Goal: Task Accomplishment & Management: Use online tool/utility

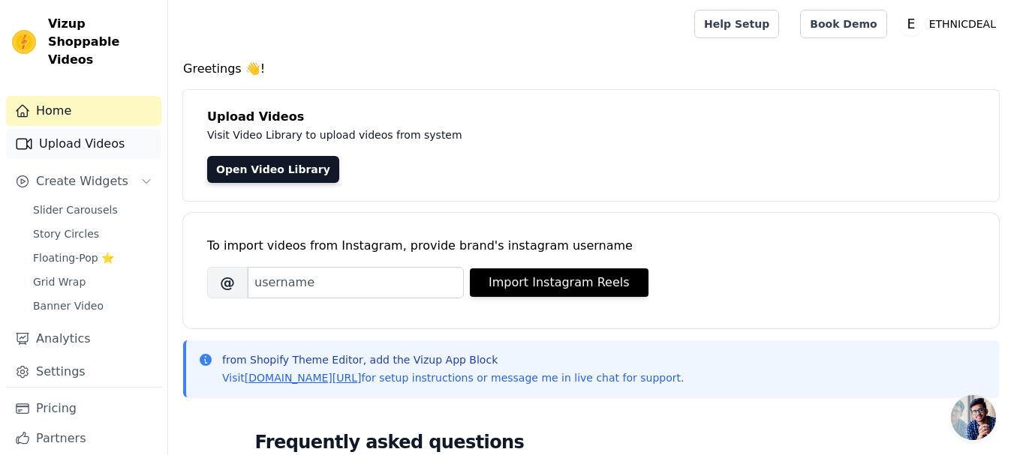
click at [69, 129] on link "Upload Videos" at bounding box center [83, 144] width 155 height 30
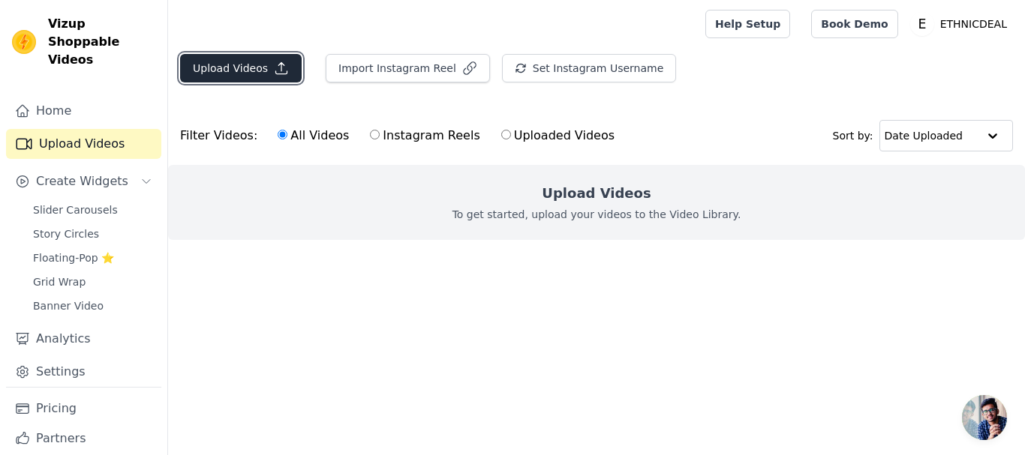
click at [234, 71] on button "Upload Videos" at bounding box center [241, 68] width 122 height 29
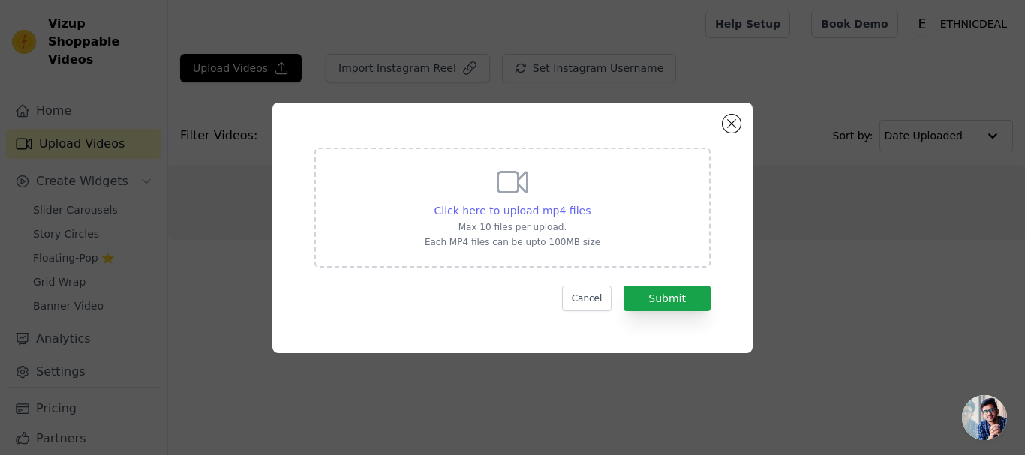
click at [506, 209] on span "Click here to upload mp4 files" at bounding box center [512, 211] width 157 height 12
click at [590, 203] on input "Click here to upload mp4 files Max 10 files per upload. Each MP4 files can be u…" at bounding box center [590, 203] width 1 height 1
type input "C:\fakepath\9274 reels.mp4"
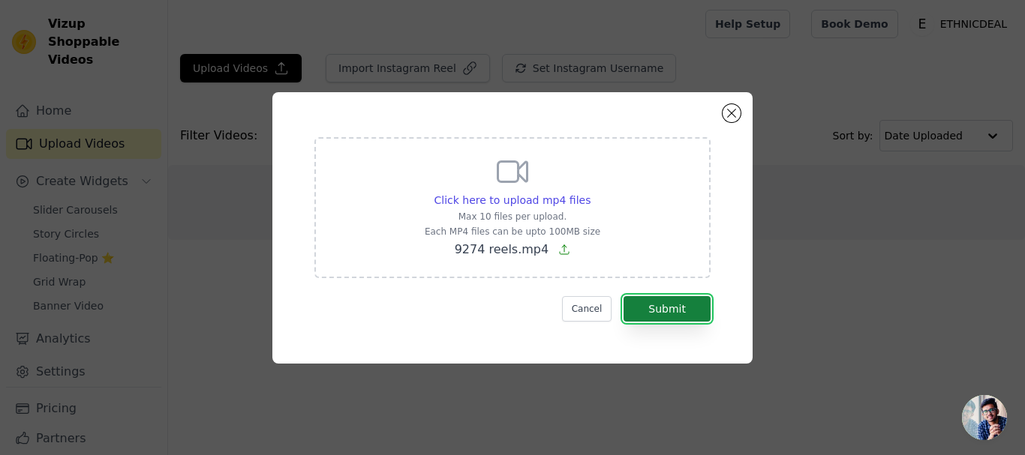
click at [672, 311] on button "Submit" at bounding box center [666, 309] width 87 height 26
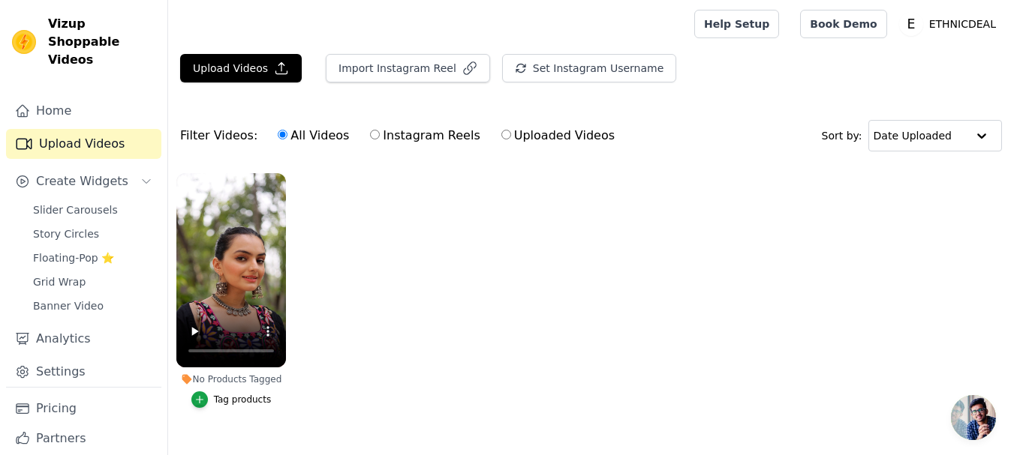
click at [233, 402] on div "Tag products" at bounding box center [243, 400] width 58 height 12
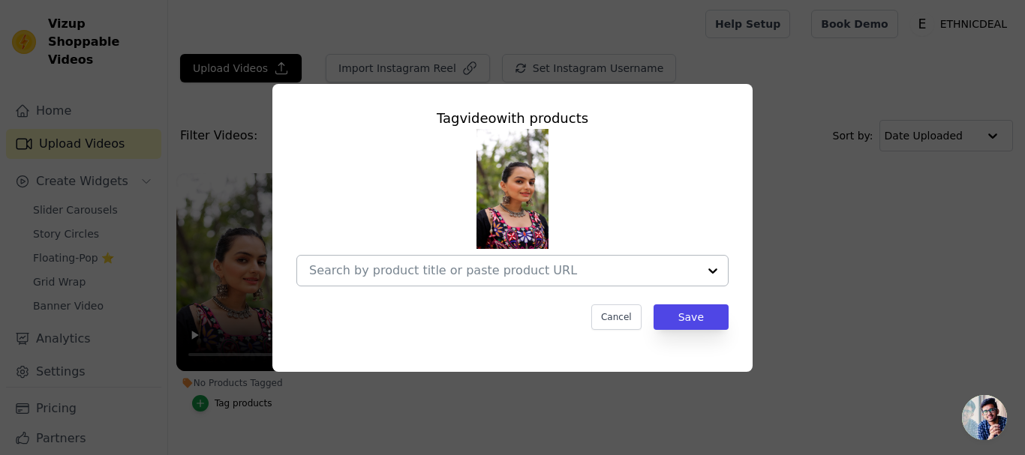
click at [430, 280] on div at bounding box center [503, 271] width 389 height 30
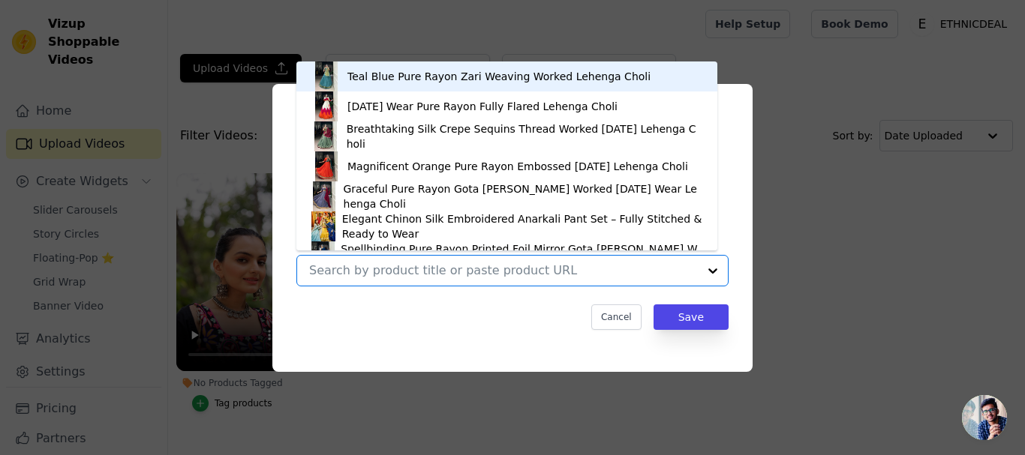
paste input "https://ethnicdeal.com/products/rayon-white-kutchi-gamthi-embroidered-navratri-…"
type input "https://ethnicdeal.com/products/rayon-white-kutchi-gamthi-embroidered-navratri-…"
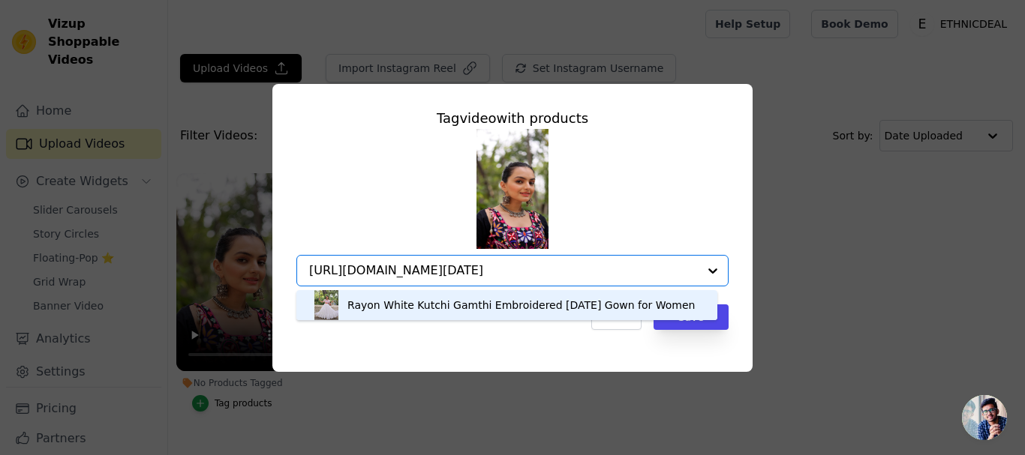
click at [454, 311] on div "Rayon White Kutchi Gamthi Embroidered [DATE] Gown for Women" at bounding box center [520, 305] width 347 height 15
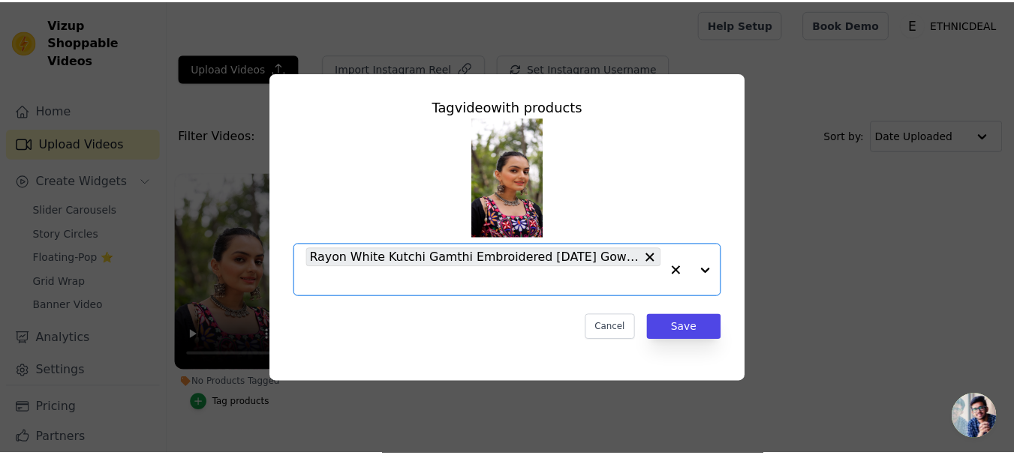
scroll to position [0, 0]
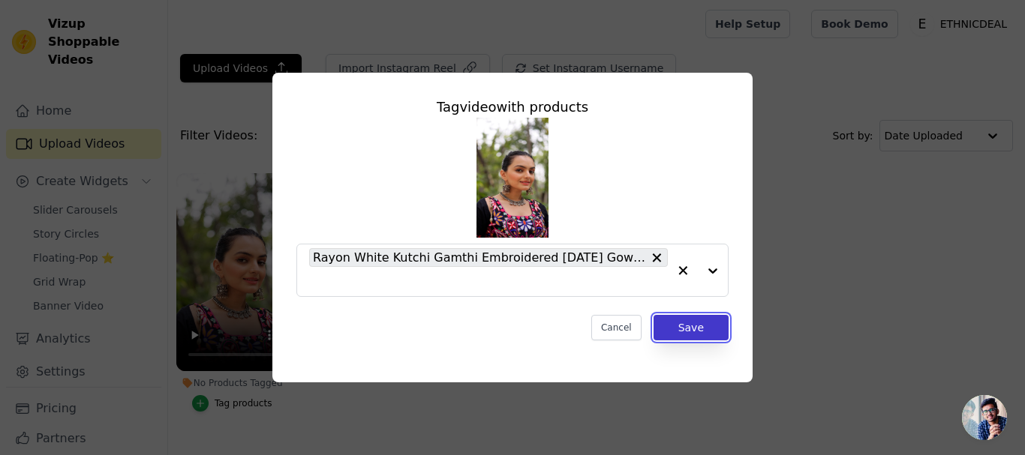
click at [685, 331] on button "Save" at bounding box center [690, 328] width 75 height 26
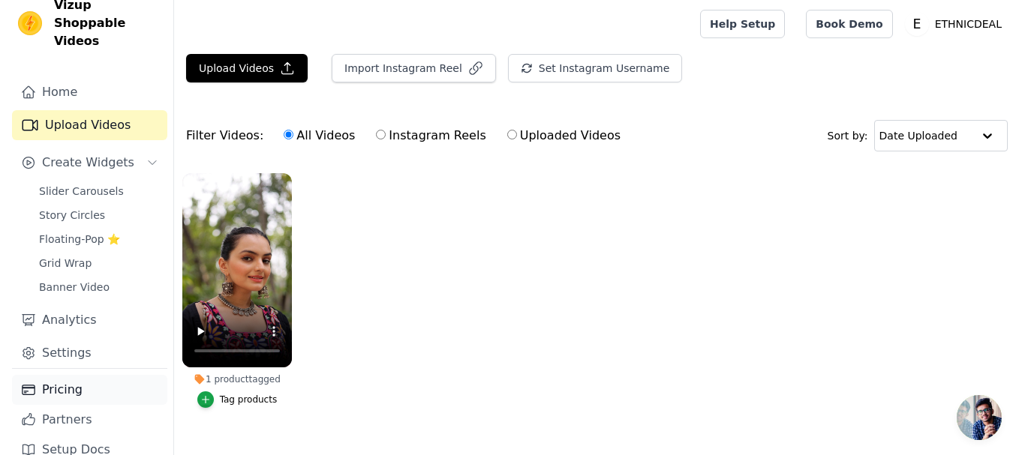
scroll to position [23, 0]
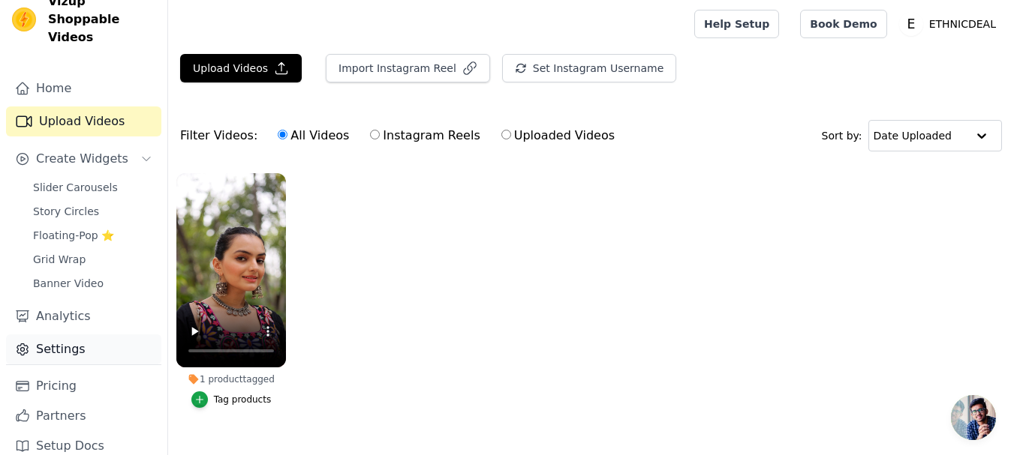
click at [69, 335] on link "Settings" at bounding box center [83, 350] width 155 height 30
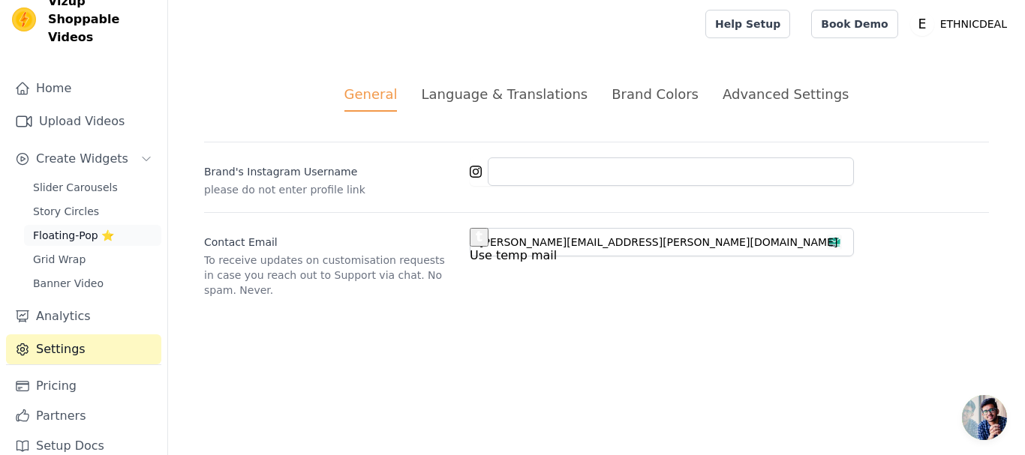
click at [74, 228] on span "Floating-Pop ⭐" at bounding box center [73, 235] width 81 height 15
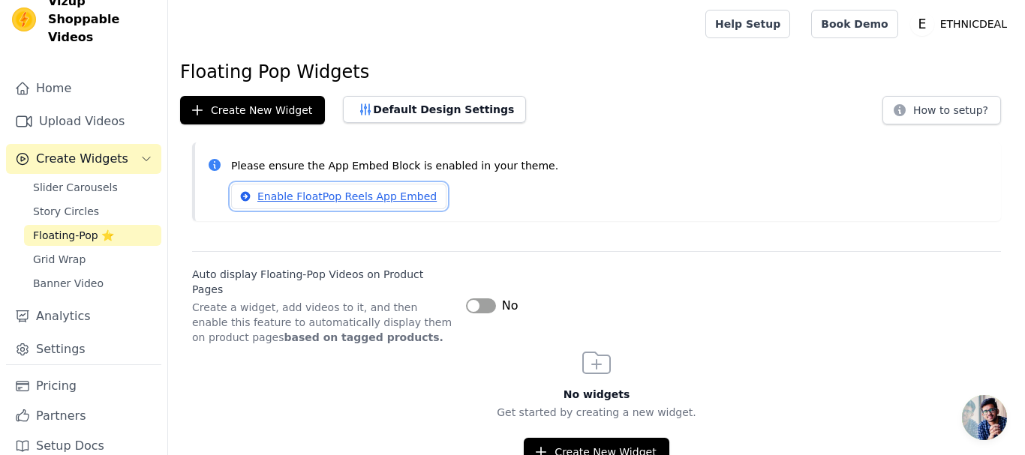
click at [347, 199] on link "Enable FloatPop Reels App Embed" at bounding box center [338, 197] width 215 height 26
click at [410, 104] on button "Default Design Settings" at bounding box center [434, 109] width 183 height 27
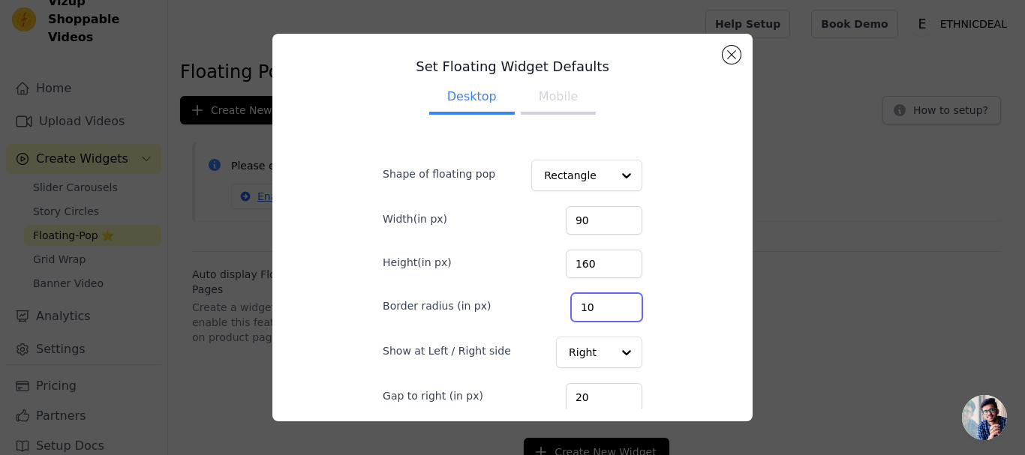
drag, startPoint x: 713, startPoint y: 292, endPoint x: 639, endPoint y: 161, distance: 149.8
click at [639, 161] on div "Set Floating Widget Defaults Desktop Mobile Shape of floating pop Rectangle Wid…" at bounding box center [513, 228] width 308 height 365
click at [552, 102] on button "Mobile" at bounding box center [558, 98] width 75 height 33
click at [500, 101] on button "Desktop" at bounding box center [472, 98] width 86 height 33
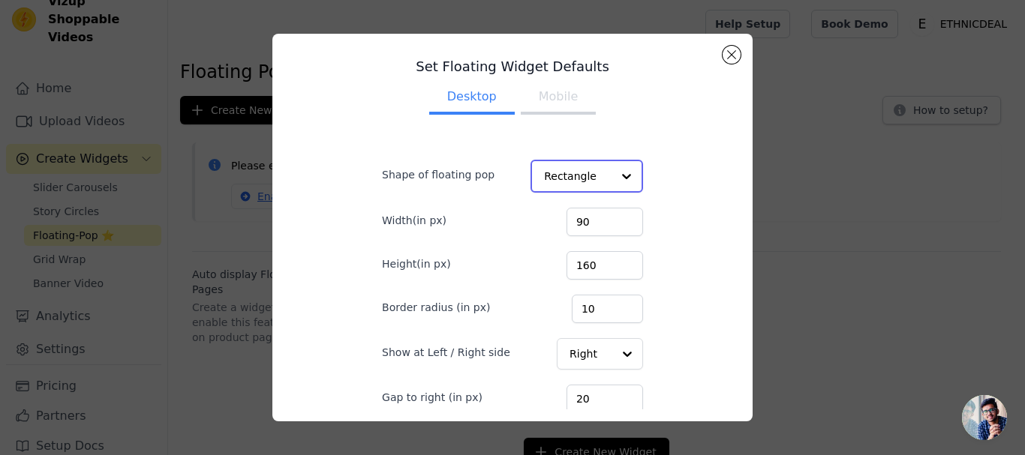
click at [560, 173] on input "Shape of floating pop" at bounding box center [578, 176] width 68 height 30
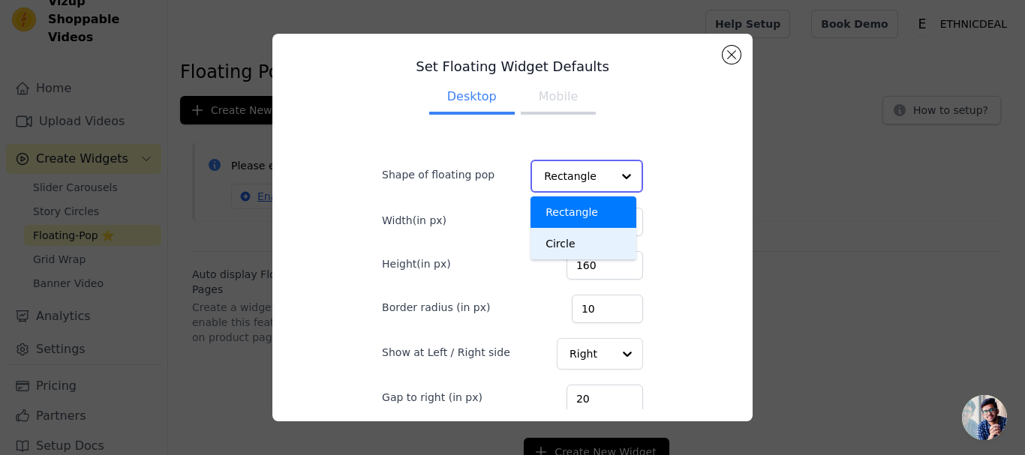
click at [554, 243] on div "Circle" at bounding box center [583, 244] width 106 height 32
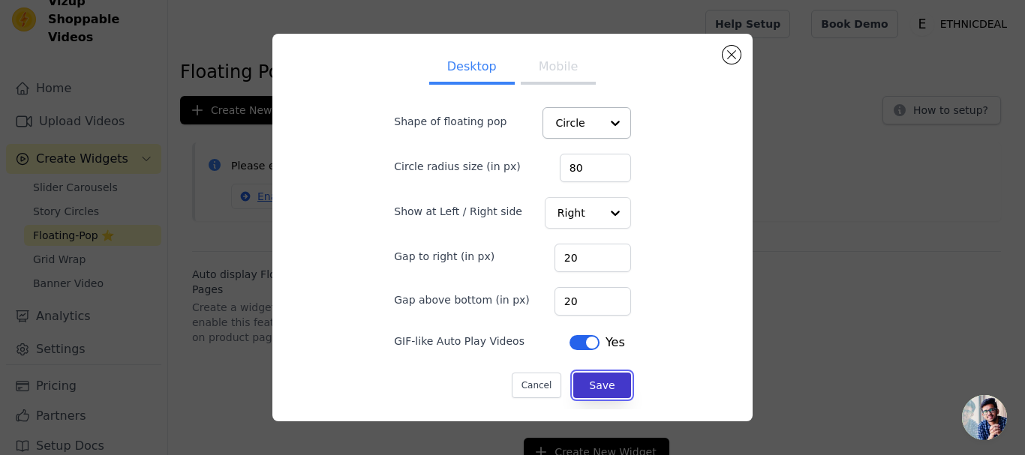
scroll to position [53, 0]
click at [596, 385] on button "Save" at bounding box center [601, 386] width 57 height 26
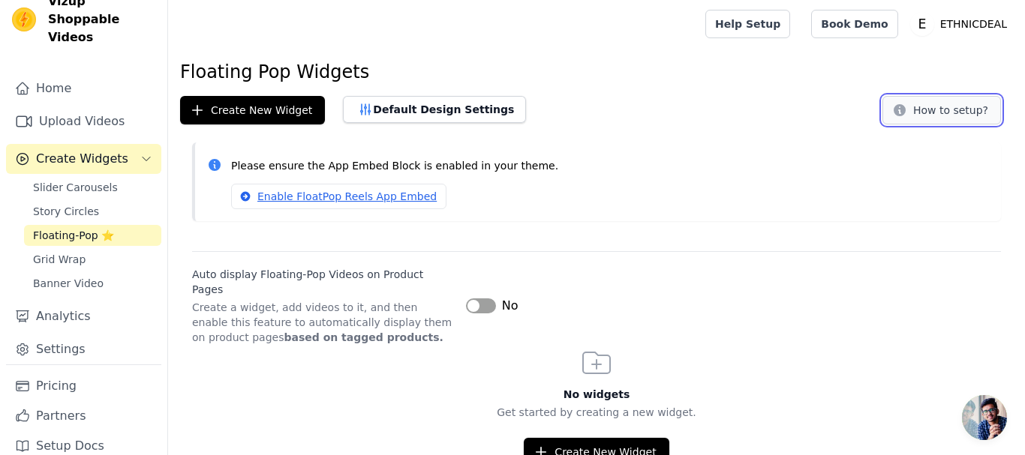
click at [945, 118] on button "How to setup?" at bounding box center [941, 110] width 119 height 29
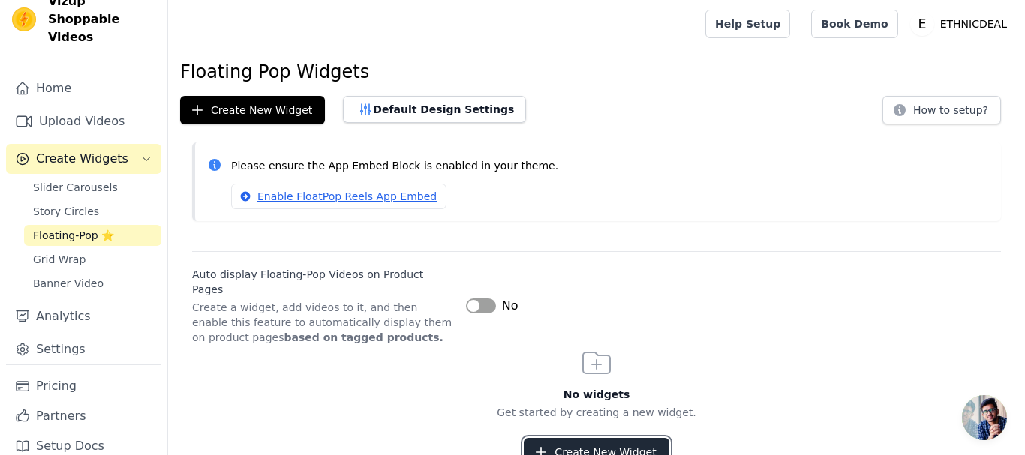
click at [602, 438] on button "Create New Widget" at bounding box center [596, 452] width 145 height 29
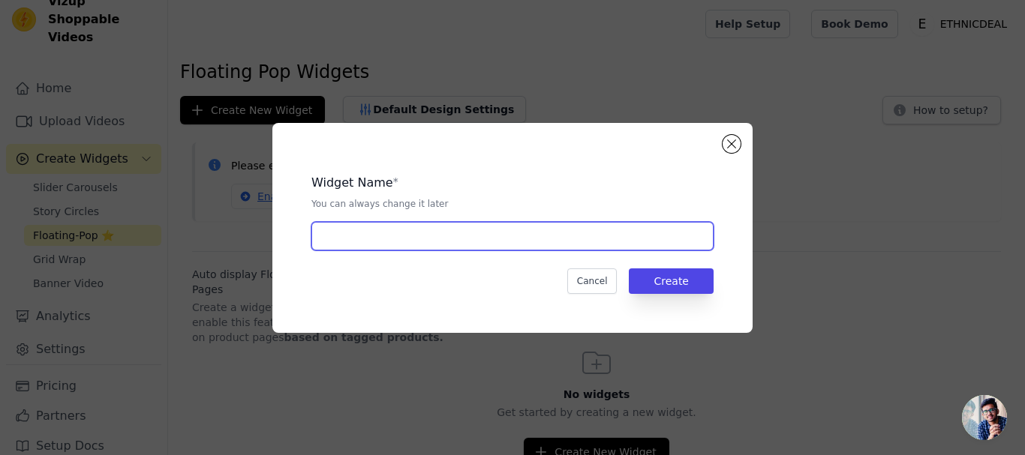
click at [392, 233] on input "text" at bounding box center [512, 236] width 402 height 29
type input "Floating Widget"
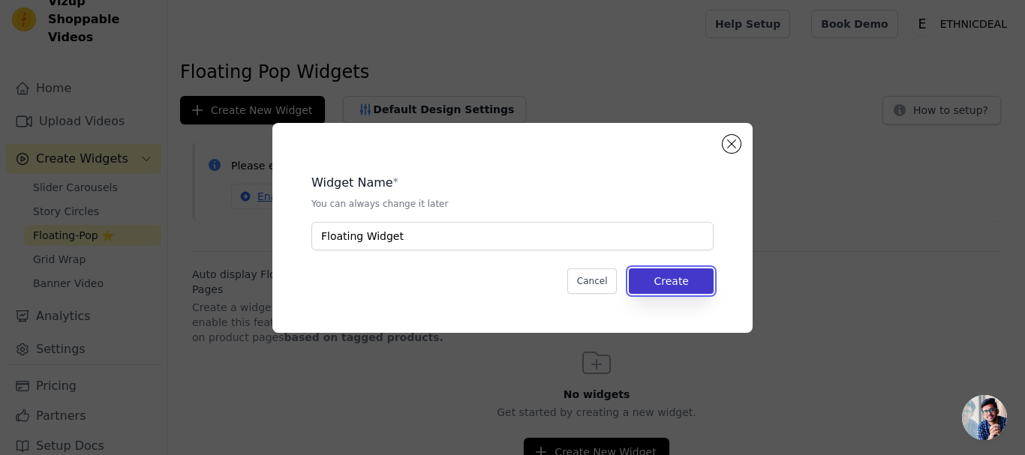
click at [690, 287] on button "Create" at bounding box center [671, 282] width 85 height 26
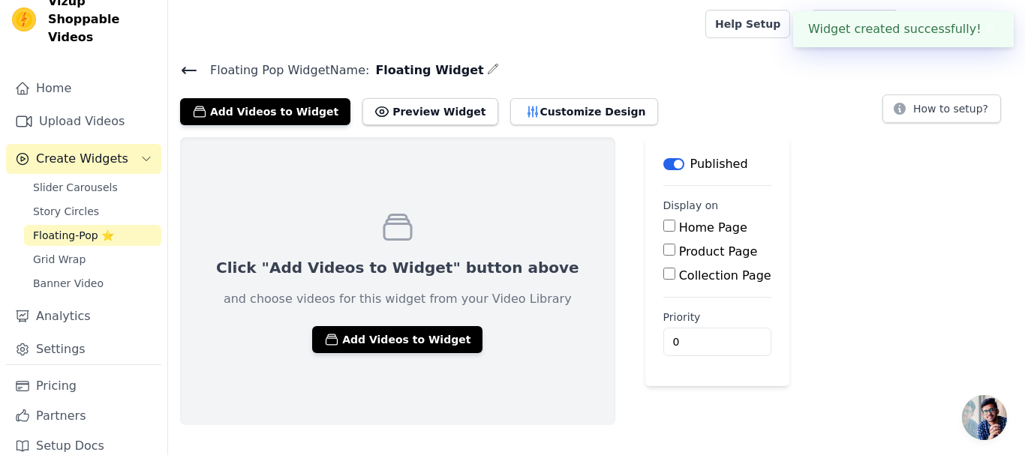
click at [663, 251] on input "Product Page" at bounding box center [669, 250] width 12 height 12
checkbox input "true"
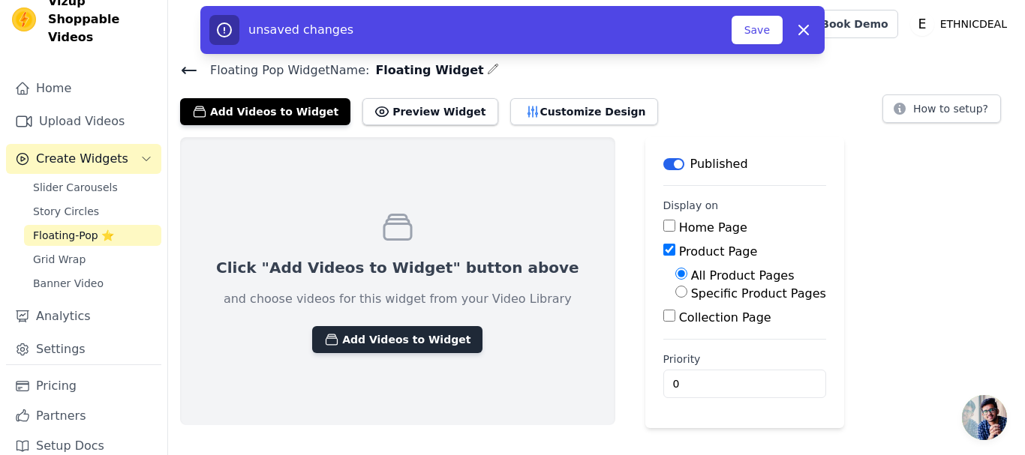
click at [402, 345] on button "Add Videos to Widget" at bounding box center [397, 339] width 170 height 27
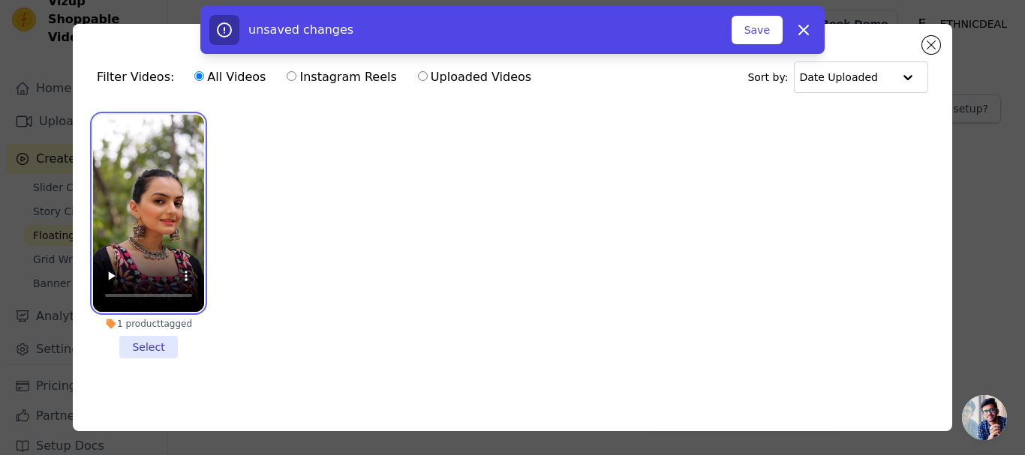
click at [133, 245] on video at bounding box center [148, 213] width 111 height 197
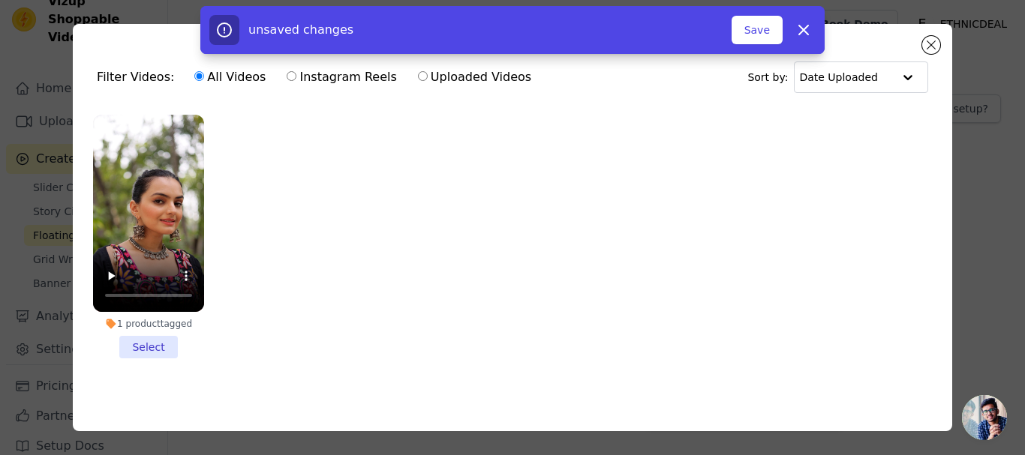
click at [158, 347] on li "1 product tagged Select" at bounding box center [148, 237] width 111 height 244
click at [0, 0] on input "1 product tagged Select" at bounding box center [0, 0] width 0 height 0
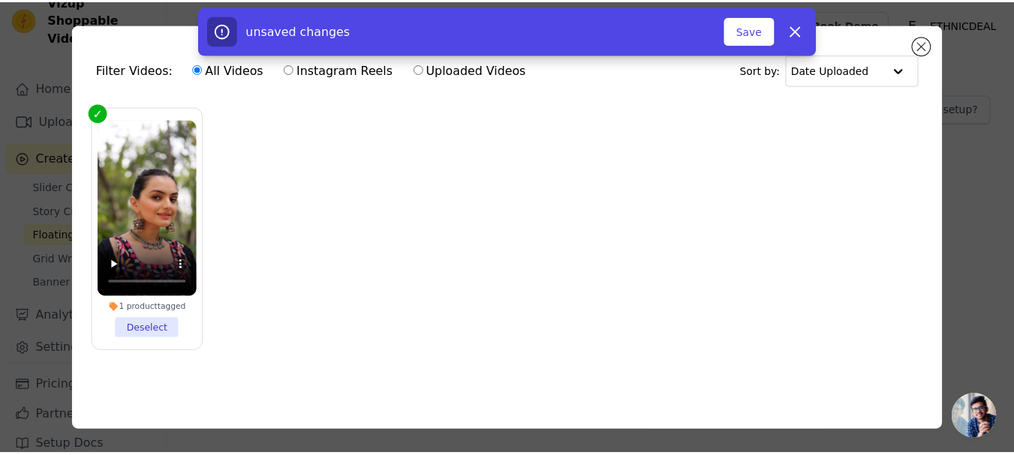
scroll to position [12, 0]
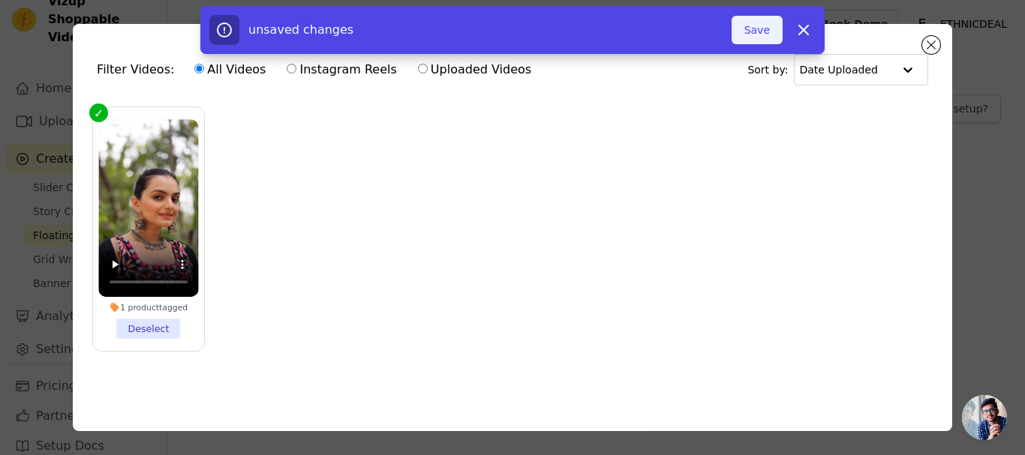
click at [762, 25] on button "Save" at bounding box center [757, 30] width 51 height 29
click at [753, 35] on button "Save" at bounding box center [757, 30] width 51 height 29
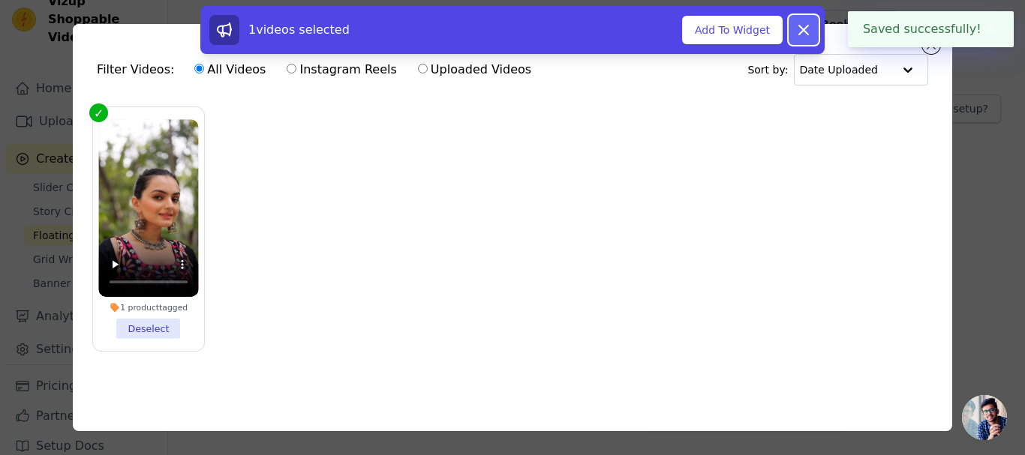
click at [804, 26] on icon at bounding box center [804, 30] width 18 height 18
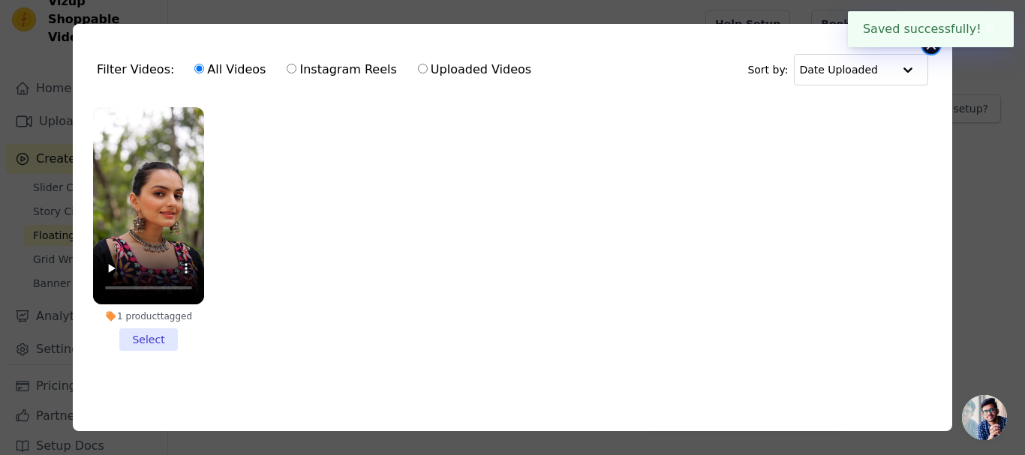
click at [935, 48] on button "Close modal" at bounding box center [931, 45] width 18 height 18
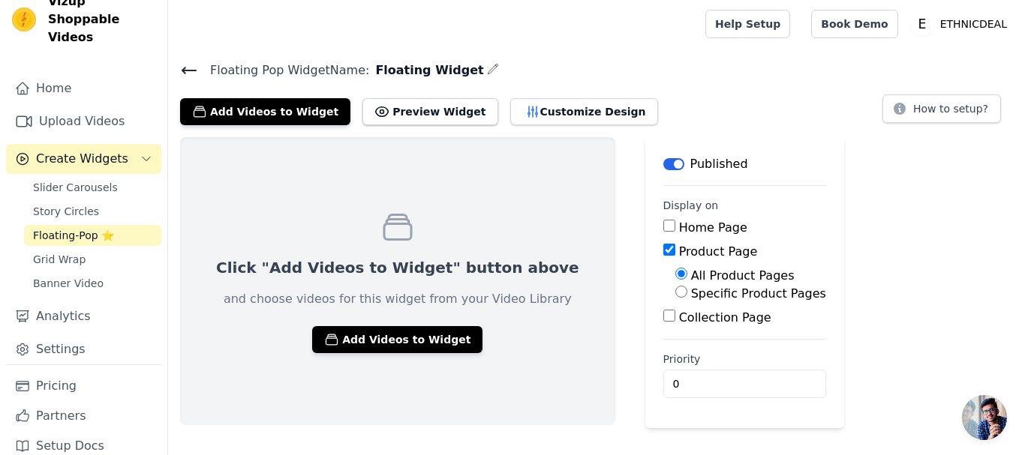
click at [189, 68] on icon at bounding box center [189, 71] width 18 height 18
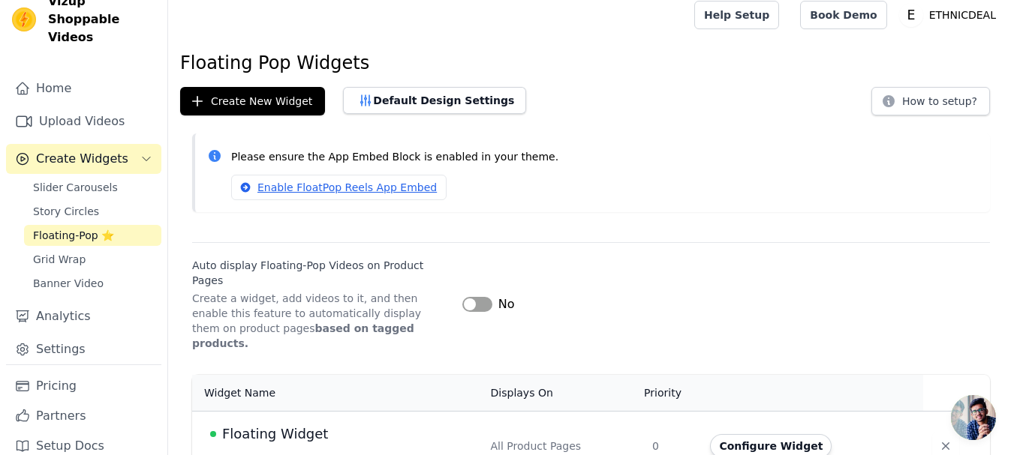
scroll to position [11, 0]
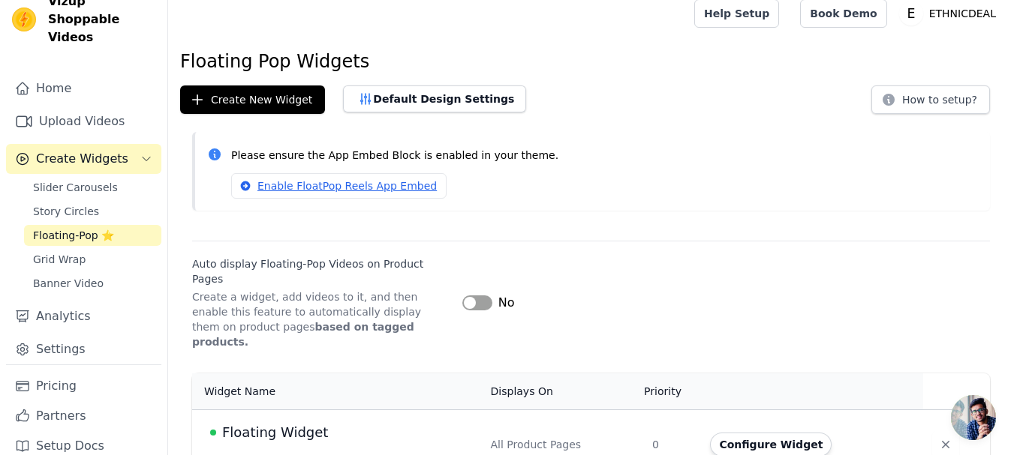
click at [274, 422] on span "Floating Widget" at bounding box center [275, 432] width 106 height 21
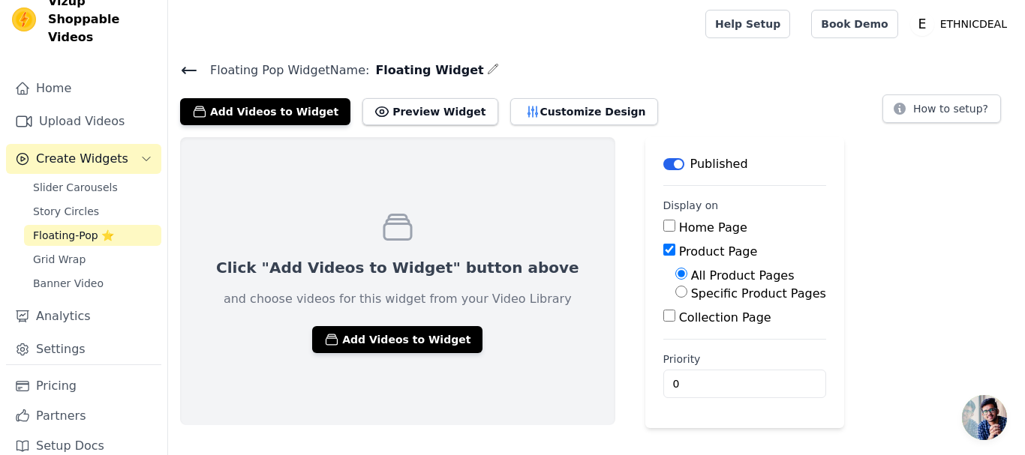
click at [663, 319] on input "Collection Page" at bounding box center [669, 316] width 12 height 12
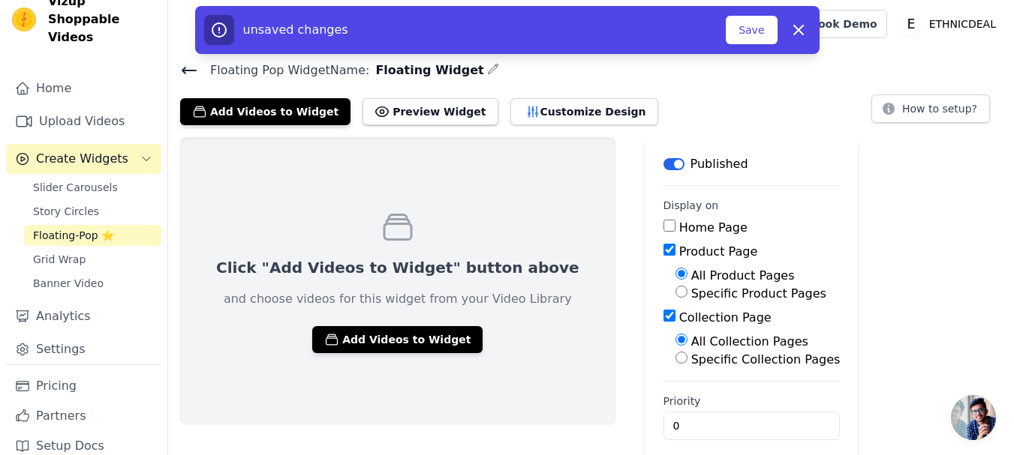
click at [663, 315] on input "Collection Page" at bounding box center [669, 316] width 12 height 12
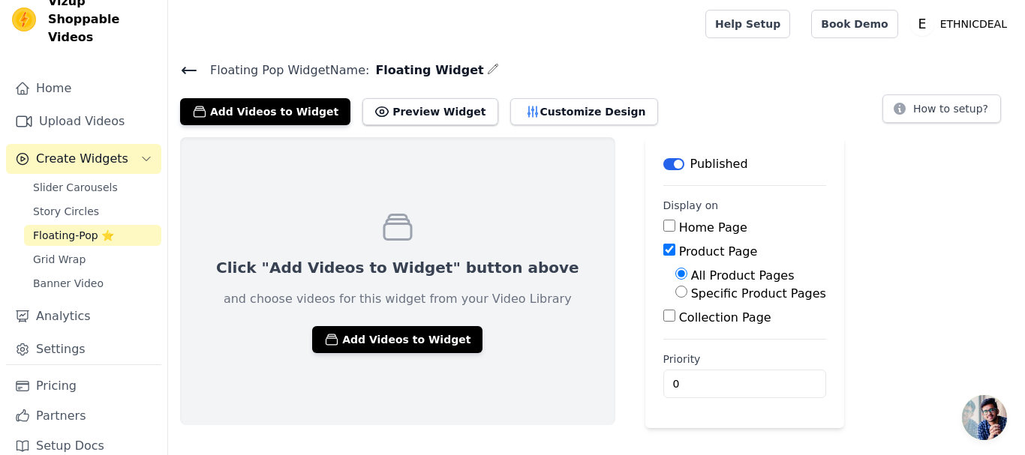
click at [663, 315] on input "Collection Page" at bounding box center [669, 316] width 12 height 12
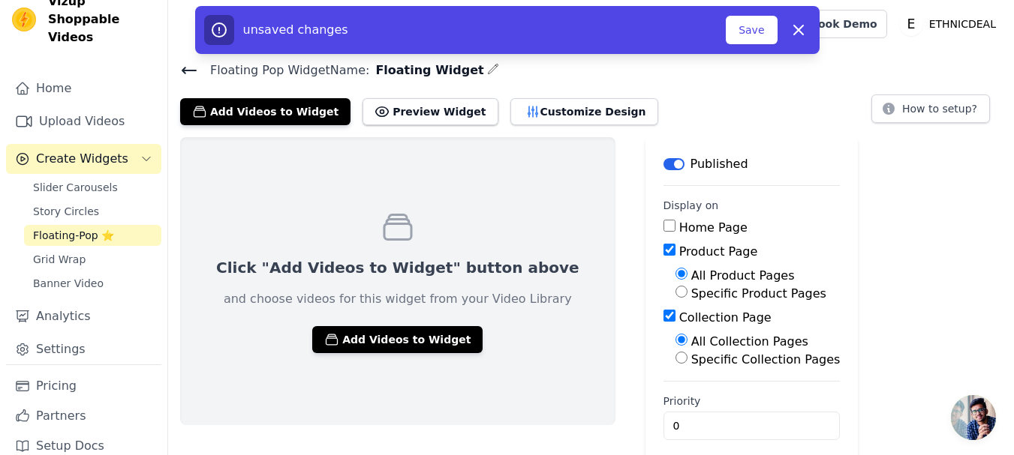
click at [663, 313] on input "Collection Page" at bounding box center [669, 316] width 12 height 12
checkbox input "false"
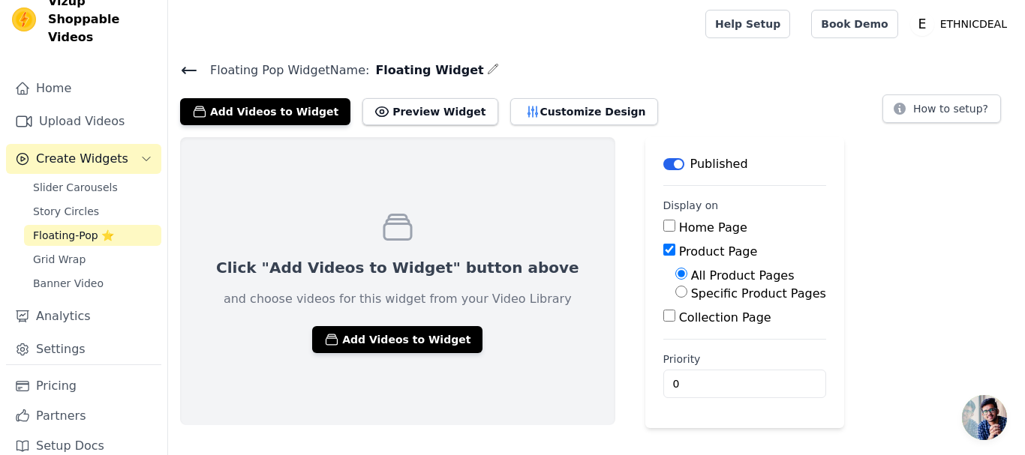
click at [663, 228] on input "Home Page" at bounding box center [669, 226] width 12 height 12
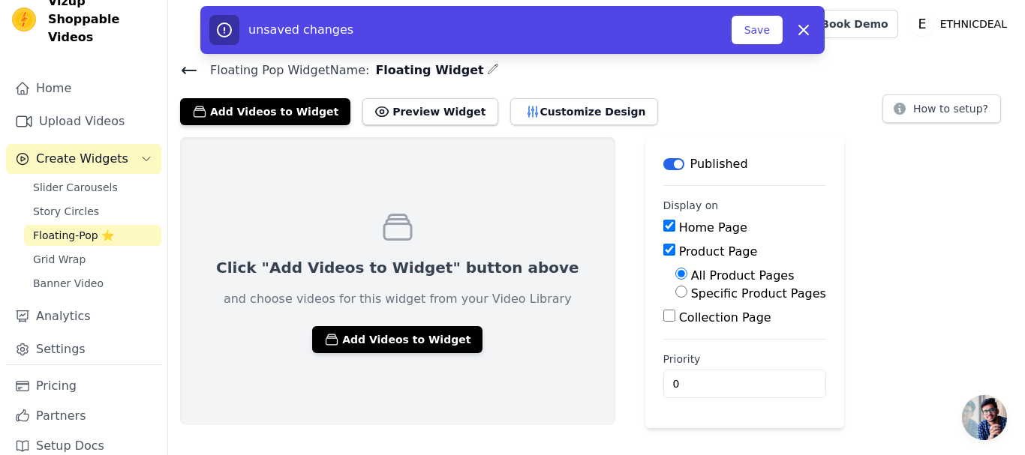
click at [663, 228] on input "Home Page" at bounding box center [669, 226] width 12 height 12
checkbox input "false"
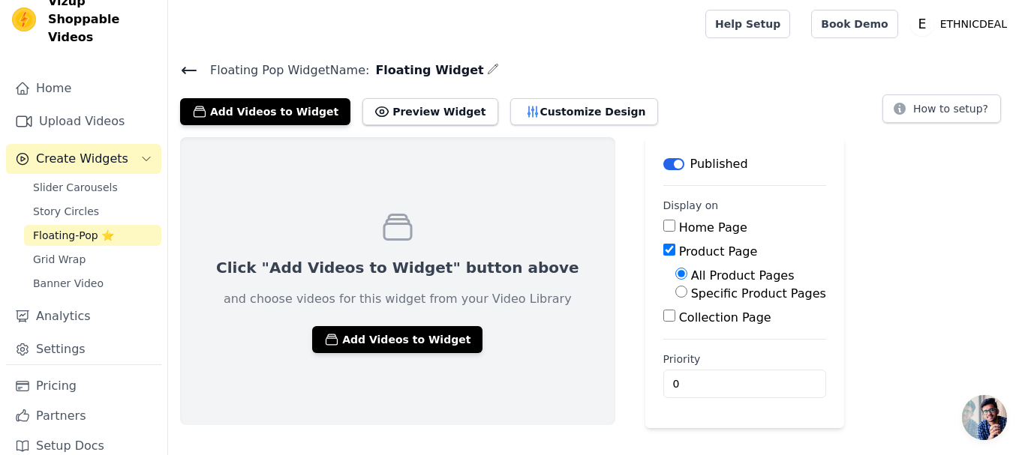
click at [675, 294] on input "Specific Product Pages" at bounding box center [681, 292] width 12 height 12
radio input "true"
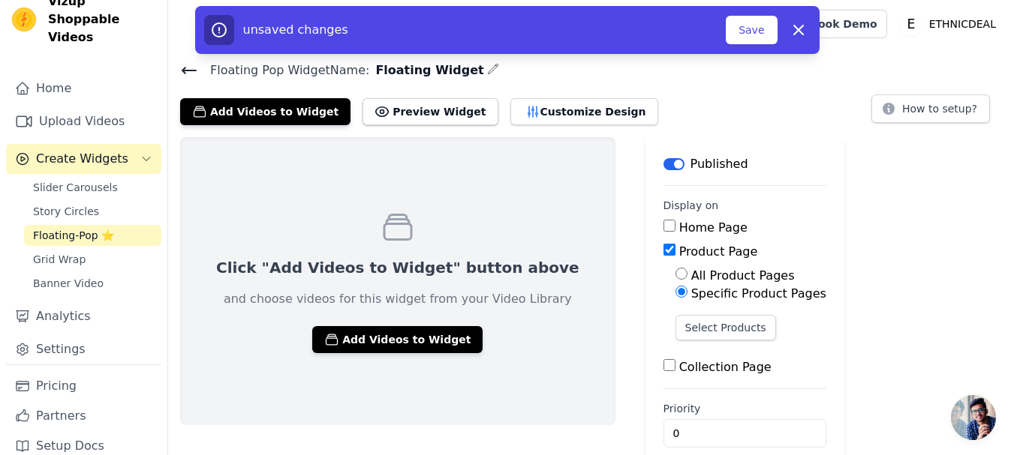
click at [675, 270] on input "All Product Pages" at bounding box center [681, 274] width 12 height 12
radio input "true"
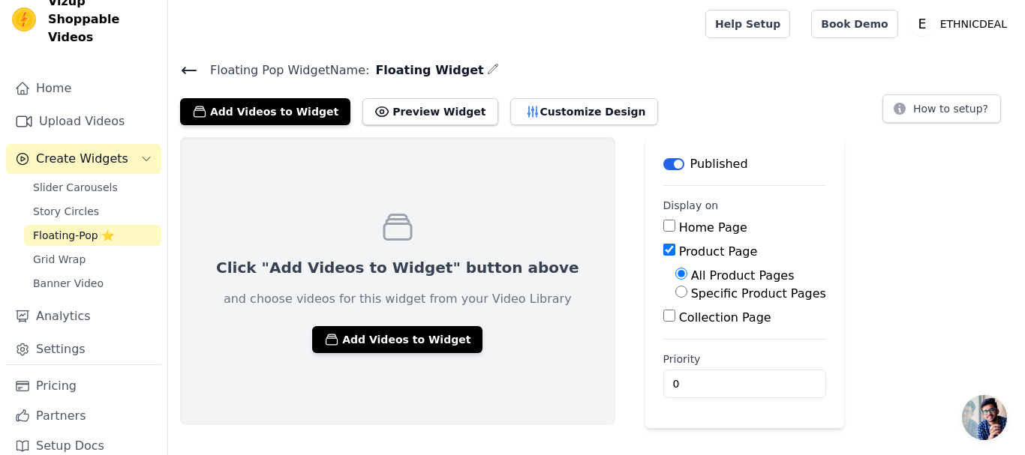
click at [675, 295] on input "Specific Product Pages" at bounding box center [681, 292] width 12 height 12
radio input "true"
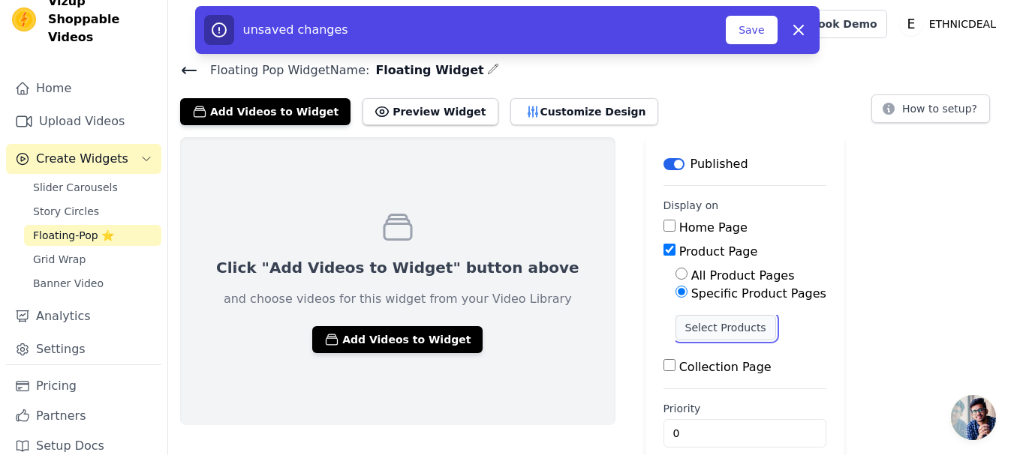
click at [675, 326] on button "Select Products" at bounding box center [725, 328] width 101 height 26
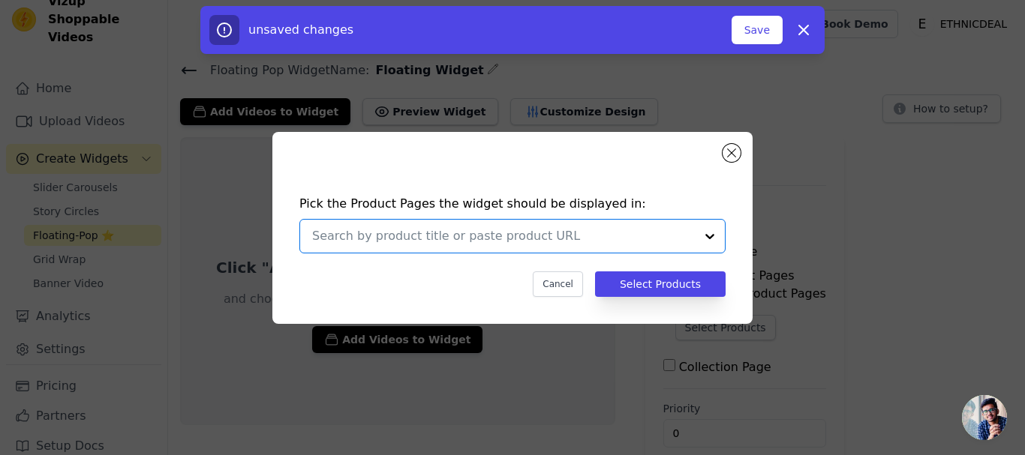
click at [440, 235] on input "text" at bounding box center [503, 236] width 383 height 18
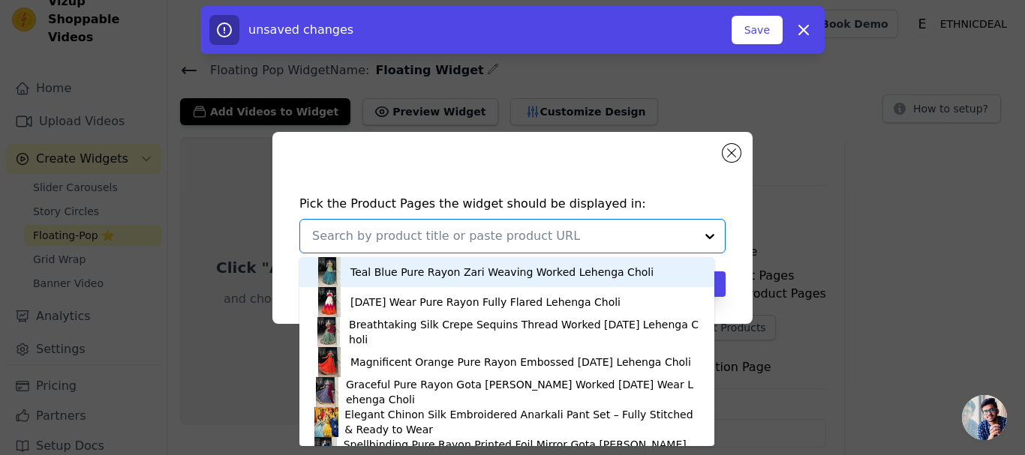
paste input "https://ethnicdeal.com/products/rayon-white-kutchi-gamthi-embroidered-navratri-…"
type input "https://ethnicdeal.com/products/rayon-white-kutchi-gamthi-embroidered-navratri-…"
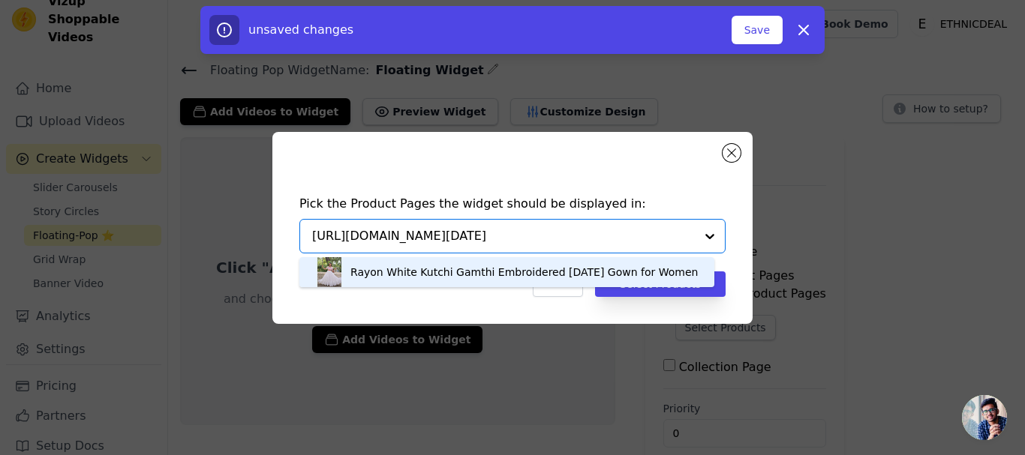
click at [423, 273] on div "Rayon White Kutchi Gamthi Embroidered [DATE] Gown for Women" at bounding box center [523, 272] width 347 height 15
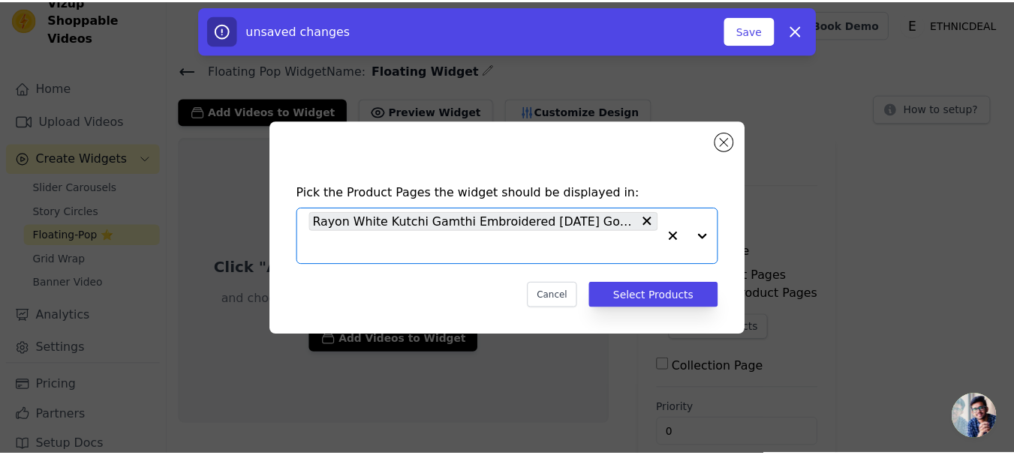
scroll to position [0, 0]
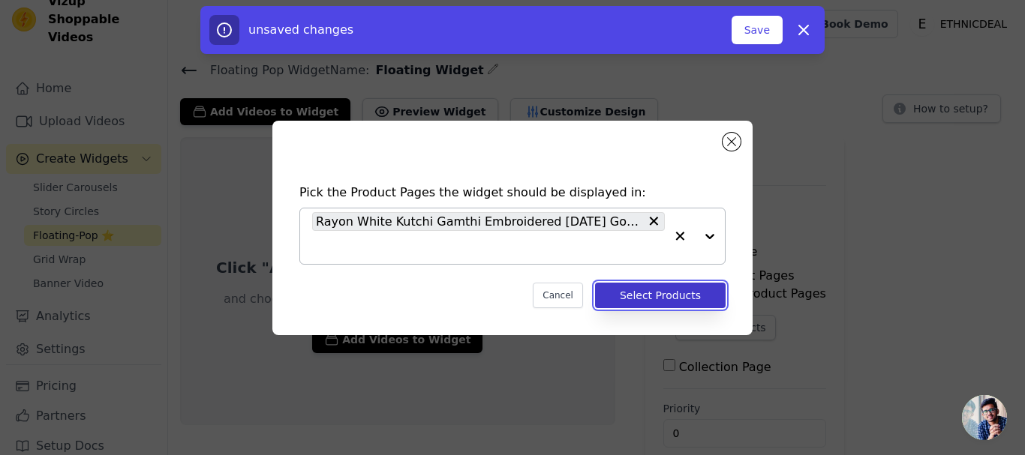
click at [657, 298] on button "Select Products" at bounding box center [660, 296] width 131 height 26
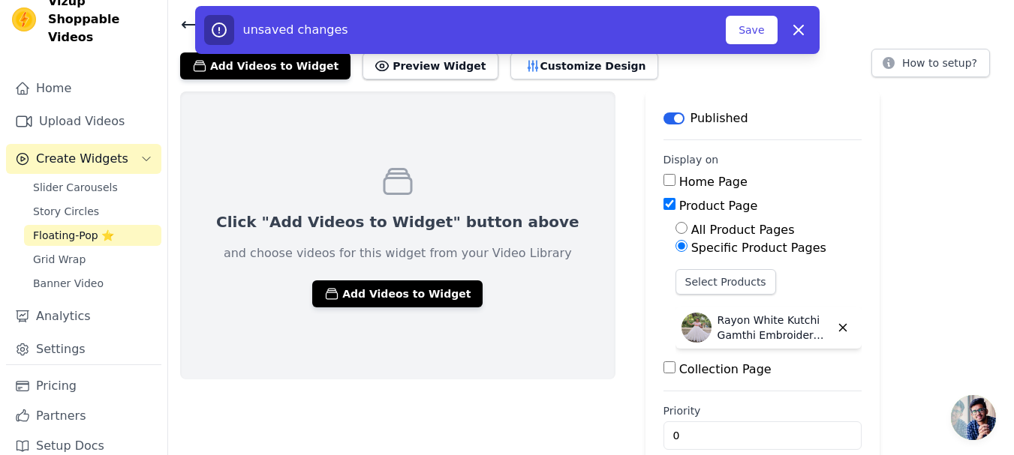
scroll to position [70, 0]
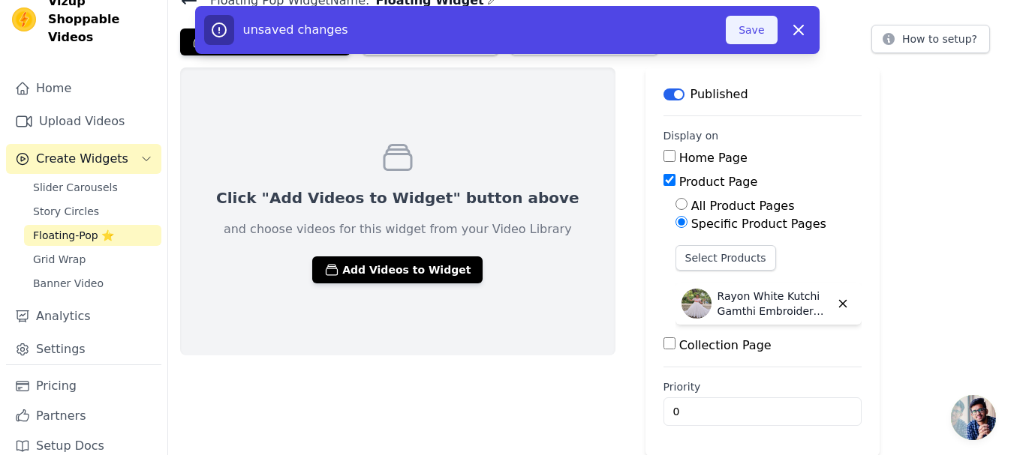
click at [765, 35] on button "Save" at bounding box center [751, 30] width 51 height 29
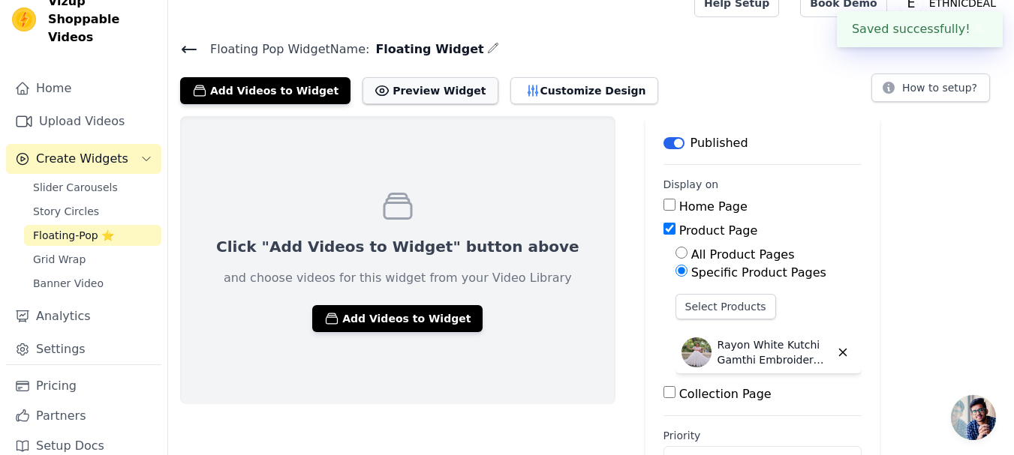
scroll to position [0, 0]
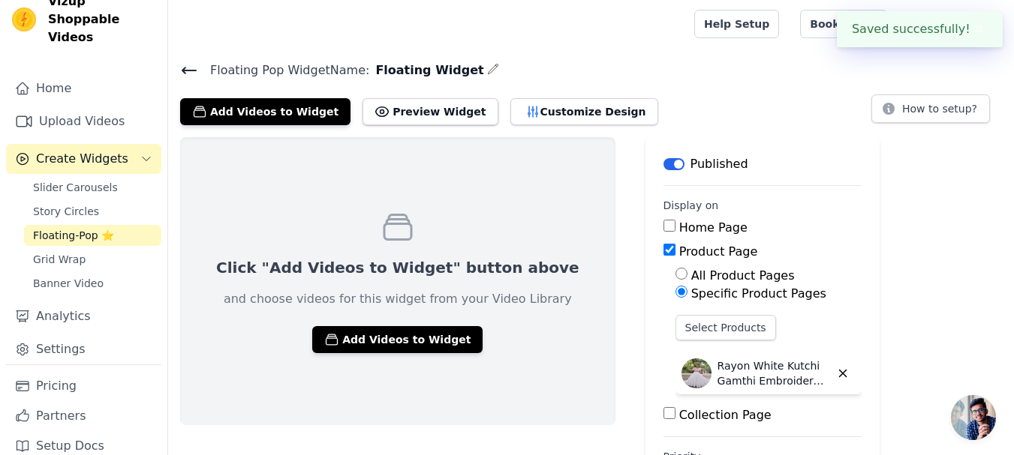
click at [185, 73] on icon at bounding box center [189, 71] width 14 height 6
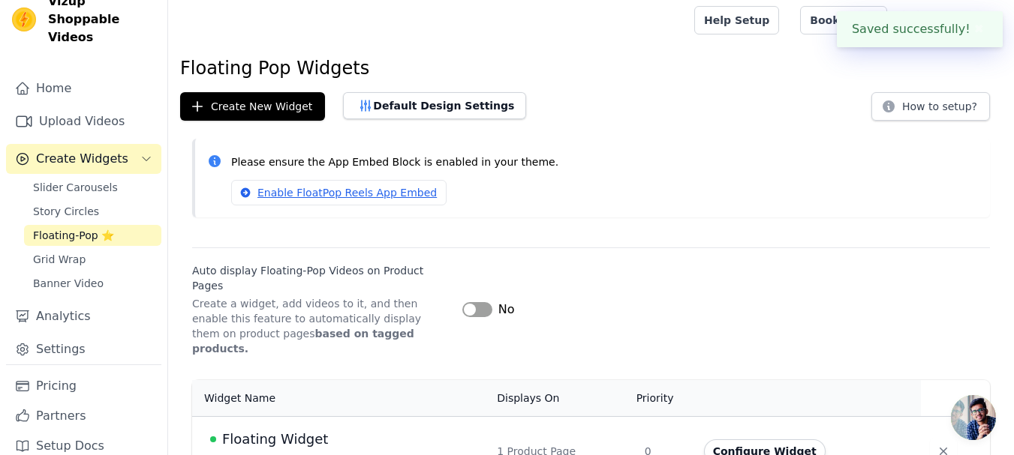
scroll to position [11, 0]
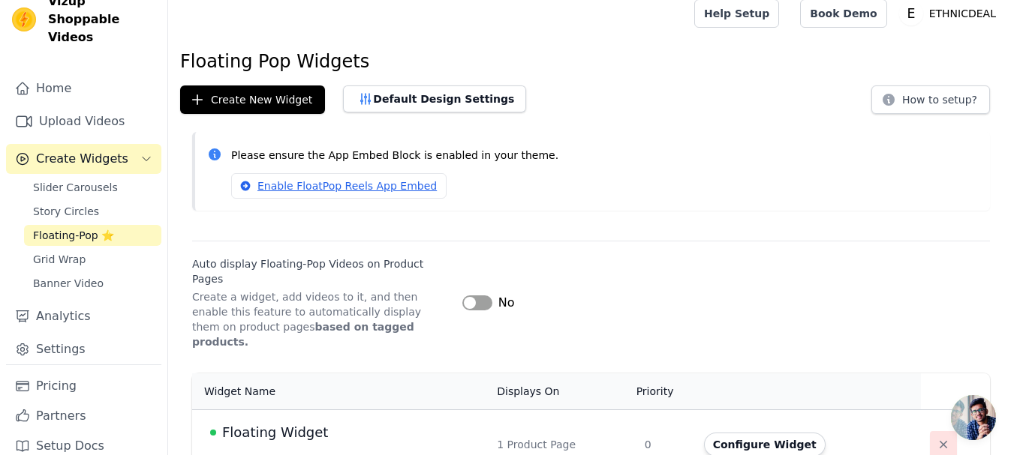
click at [937, 437] on icon "button" at bounding box center [943, 444] width 15 height 15
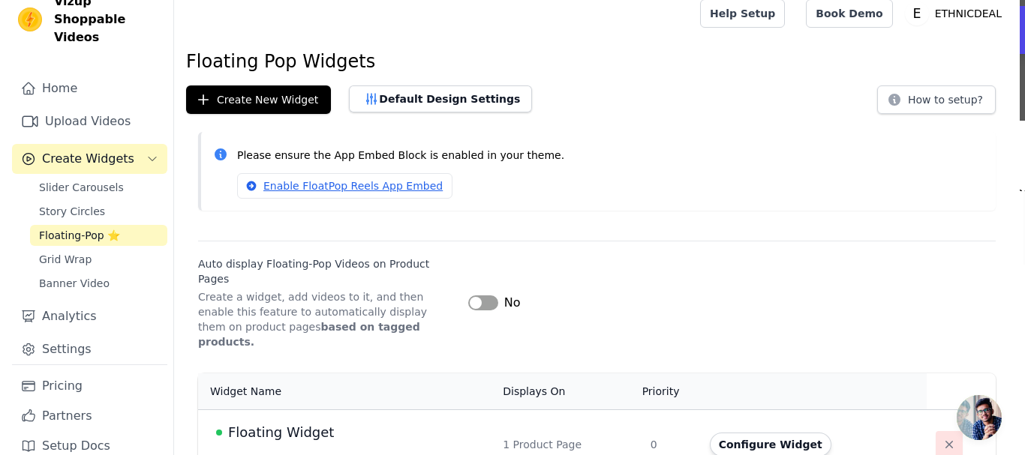
scroll to position [0, 0]
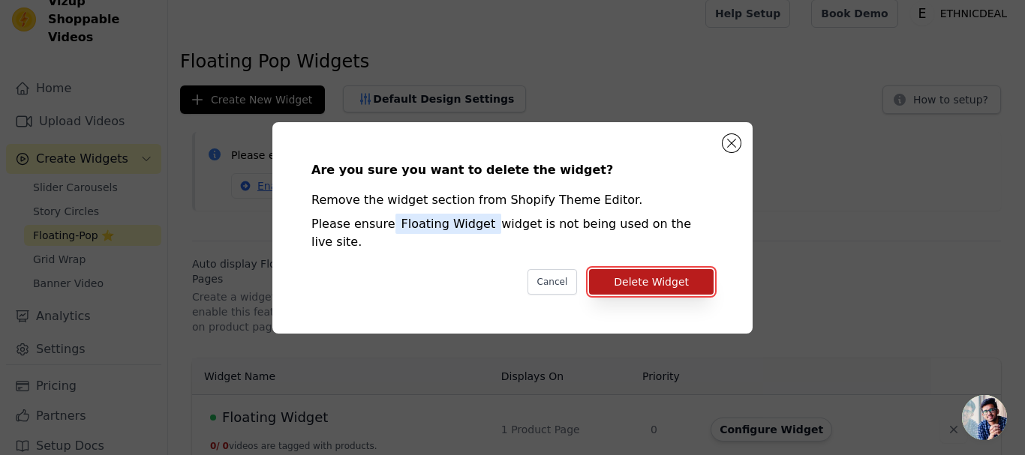
click at [661, 273] on button "Delete Widget" at bounding box center [651, 282] width 125 height 26
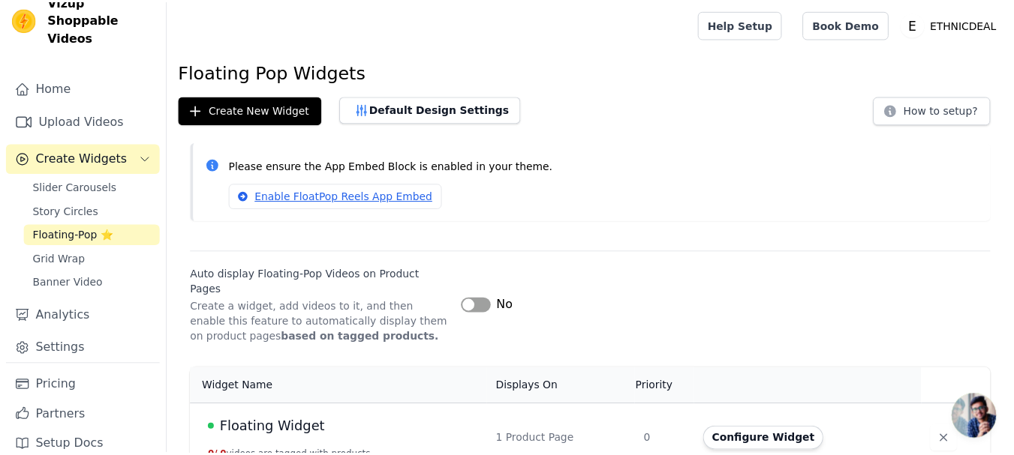
scroll to position [11, 0]
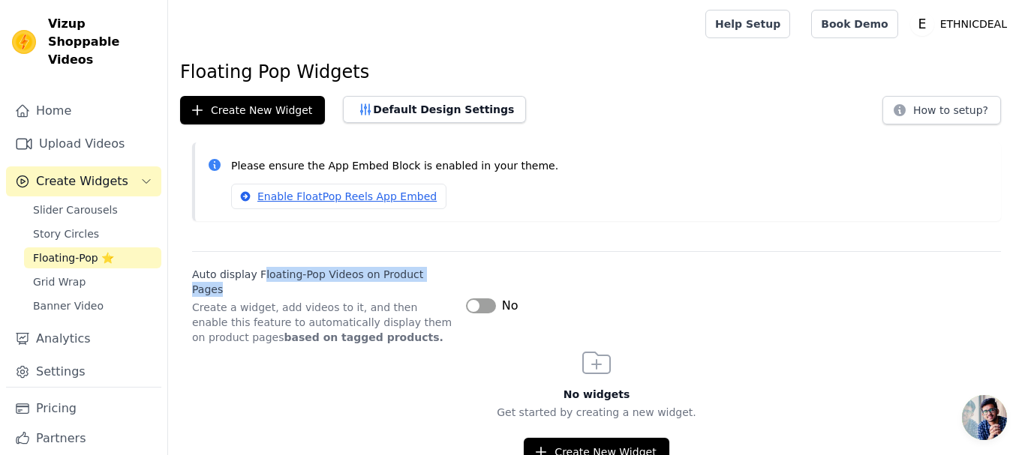
drag, startPoint x: 258, startPoint y: 270, endPoint x: 434, endPoint y: 254, distance: 177.0
click at [435, 259] on div "Auto display Floating-Pop Videos on Product Pages Create a widget, add videos t…" at bounding box center [596, 298] width 809 height 94
click at [446, 233] on div "Please ensure the App Embed Block is enabled in your theme. Enable FloatPop Ree…" at bounding box center [596, 188] width 857 height 91
click at [482, 299] on button "Label" at bounding box center [481, 306] width 30 height 15
click at [861, 30] on link "Book Demo" at bounding box center [854, 24] width 86 height 29
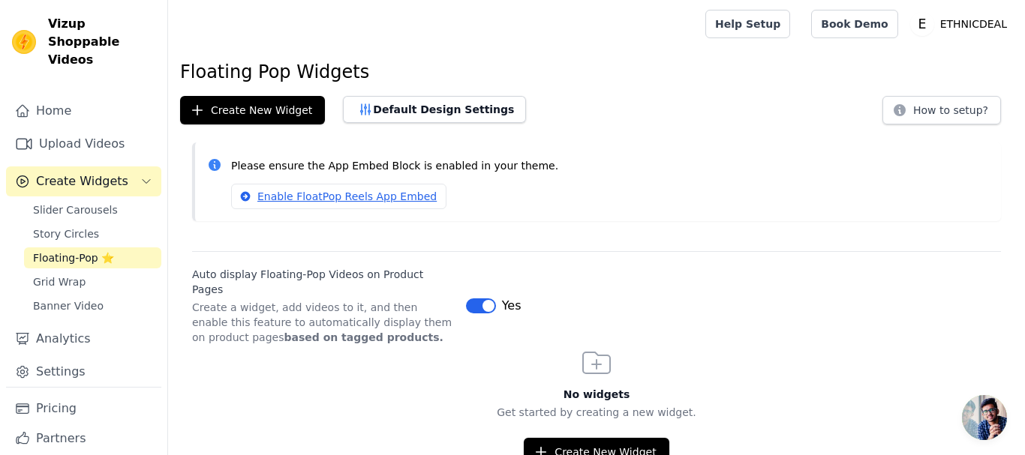
click at [85, 251] on span "Floating-Pop ⭐" at bounding box center [73, 258] width 81 height 15
click at [77, 227] on span "Story Circles" at bounding box center [66, 234] width 66 height 15
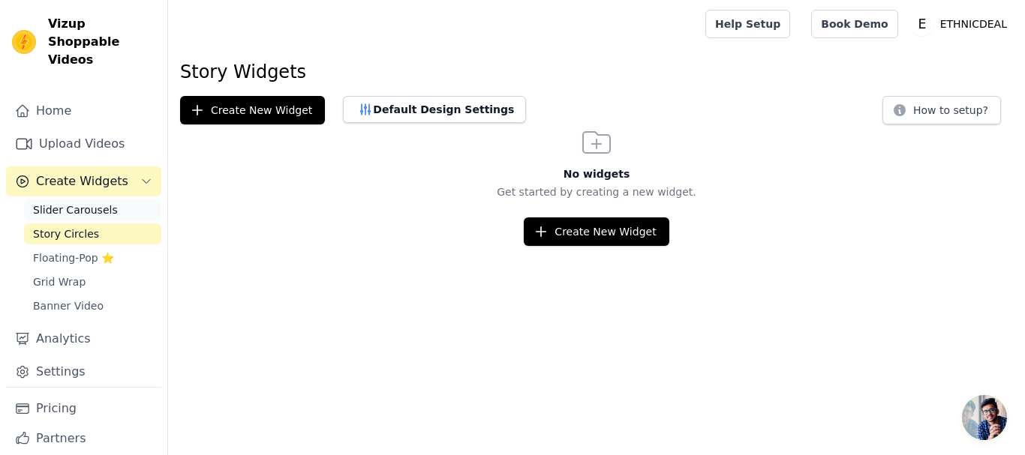
click at [83, 203] on span "Slider Carousels" at bounding box center [75, 210] width 85 height 15
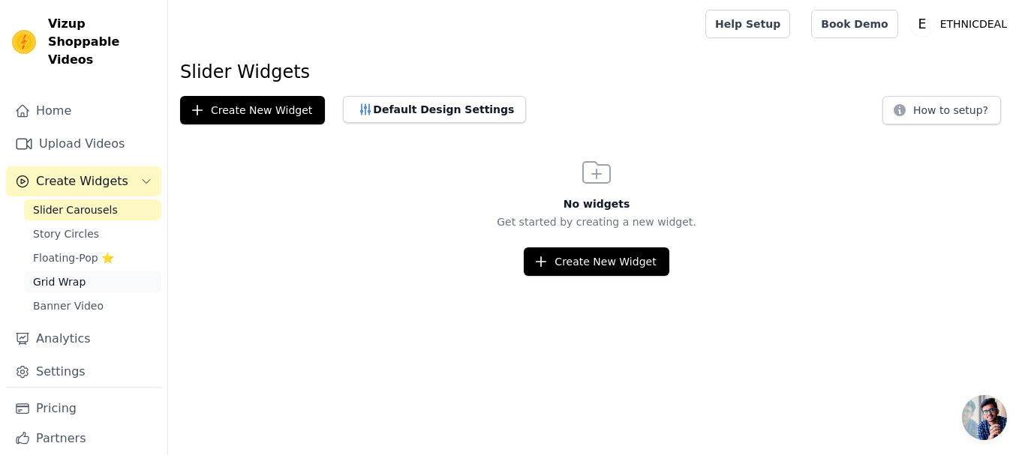
click at [71, 275] on span "Grid Wrap" at bounding box center [59, 282] width 53 height 15
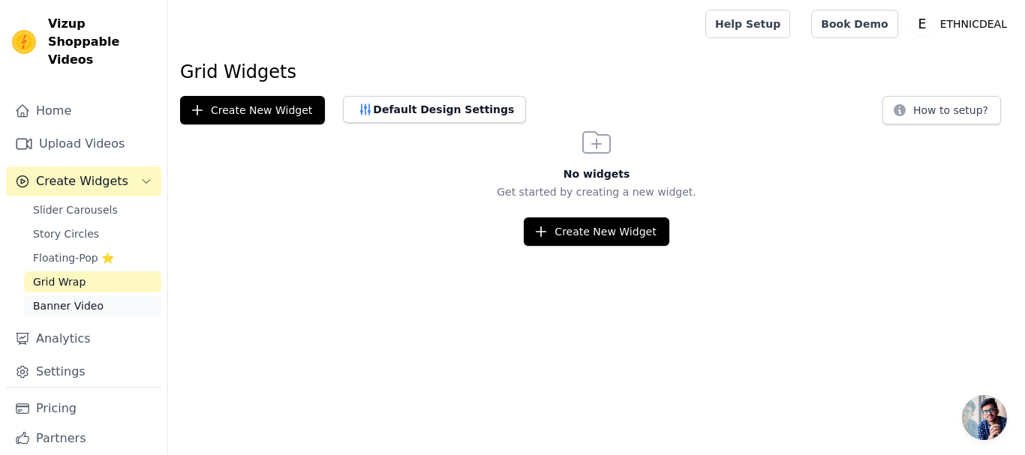
click at [77, 299] on span "Banner Video" at bounding box center [68, 306] width 71 height 15
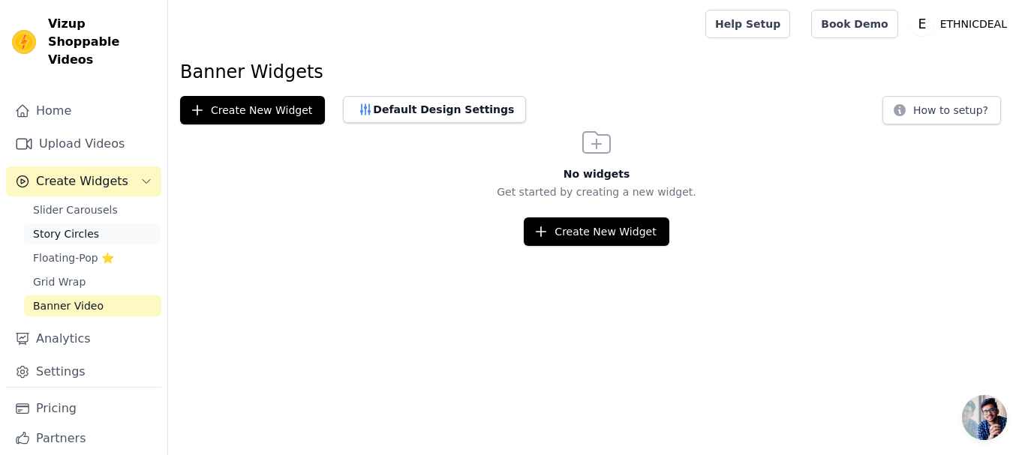
click at [88, 227] on span "Story Circles" at bounding box center [66, 234] width 66 height 15
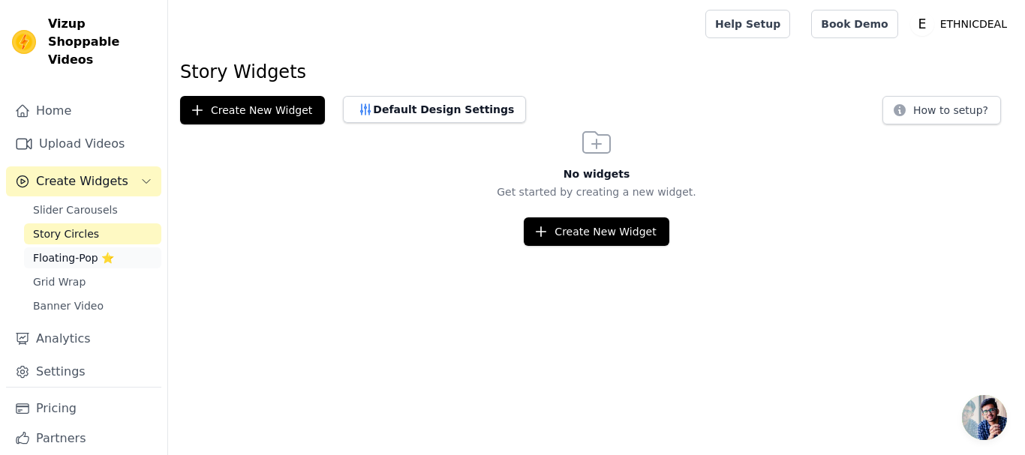
click at [80, 251] on span "Floating-Pop ⭐" at bounding box center [73, 258] width 81 height 15
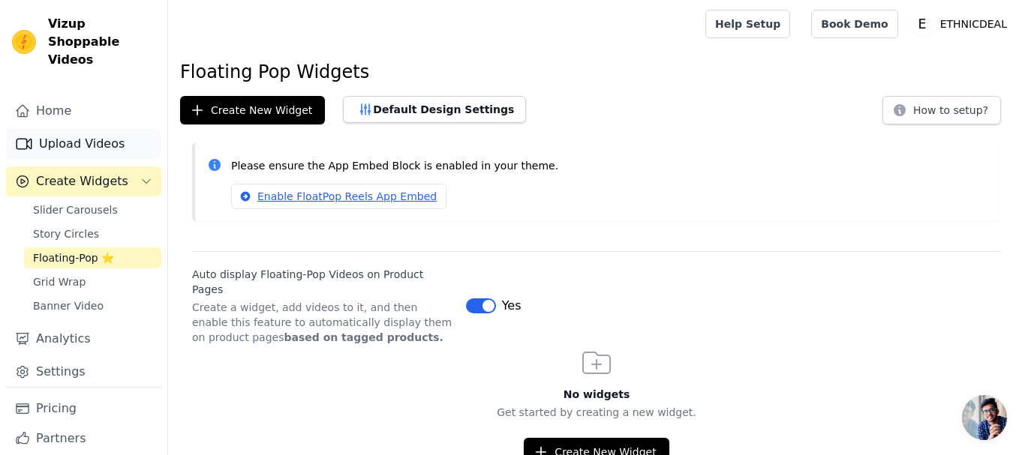
click at [73, 133] on link "Upload Videos" at bounding box center [83, 144] width 155 height 30
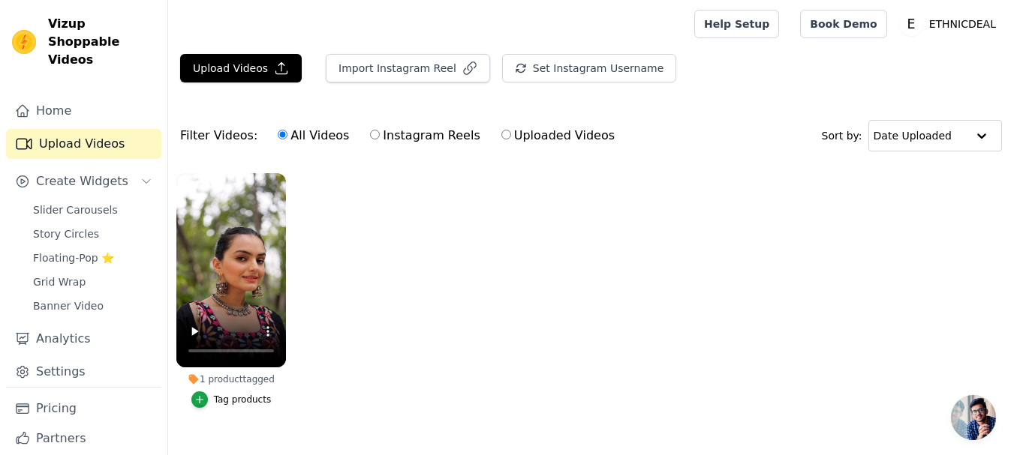
click at [203, 382] on div "1 product tagged" at bounding box center [231, 380] width 110 height 12
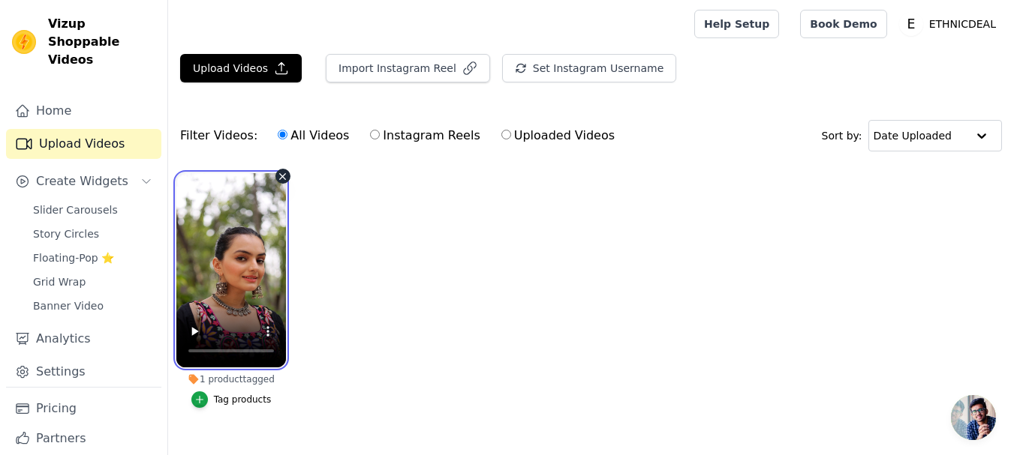
click at [248, 305] on video at bounding box center [231, 270] width 110 height 194
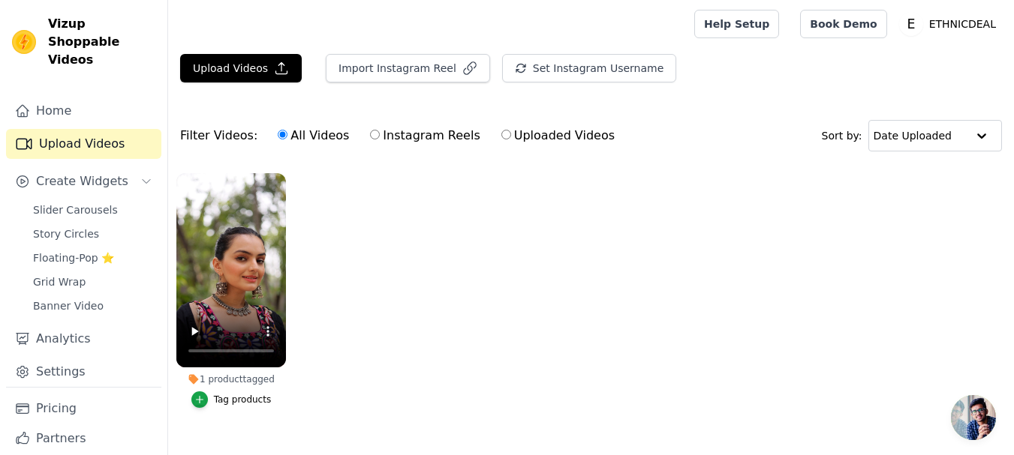
click at [230, 381] on div "1 product tagged" at bounding box center [231, 380] width 110 height 12
drag, startPoint x: 415, startPoint y: 260, endPoint x: 405, endPoint y: 259, distance: 9.9
click at [410, 260] on ul "1 product tagged Tag products" at bounding box center [591, 305] width 846 height 281
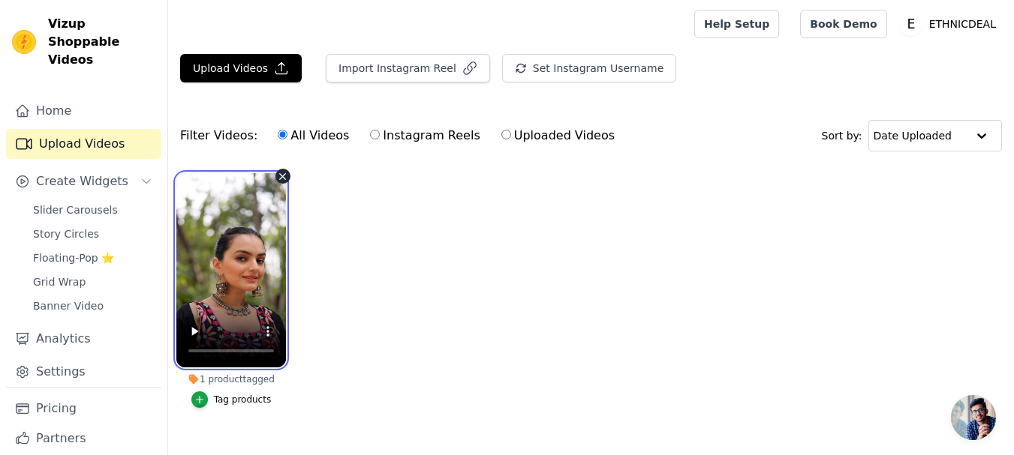
click at [216, 255] on video at bounding box center [231, 270] width 110 height 194
click at [215, 255] on video at bounding box center [231, 270] width 110 height 194
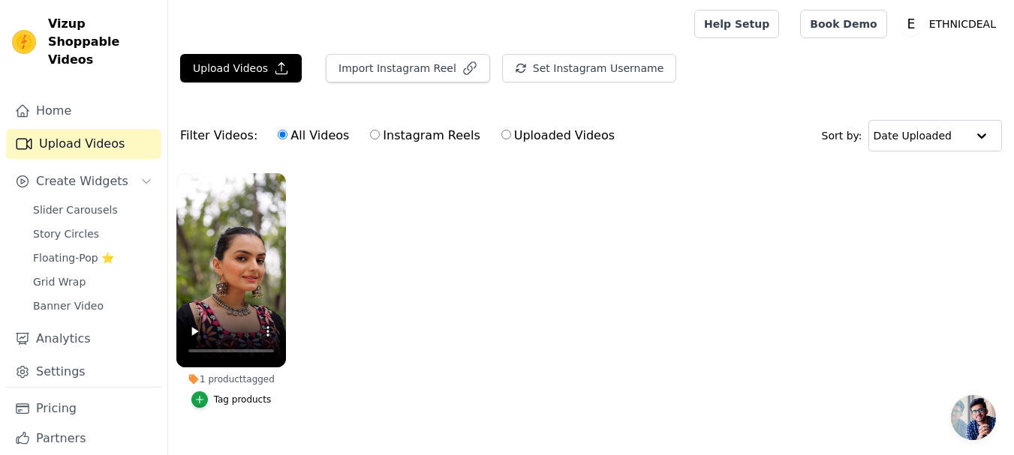
click at [199, 379] on icon at bounding box center [194, 380] width 10 height 10
click at [194, 401] on div "button" at bounding box center [199, 400] width 17 height 17
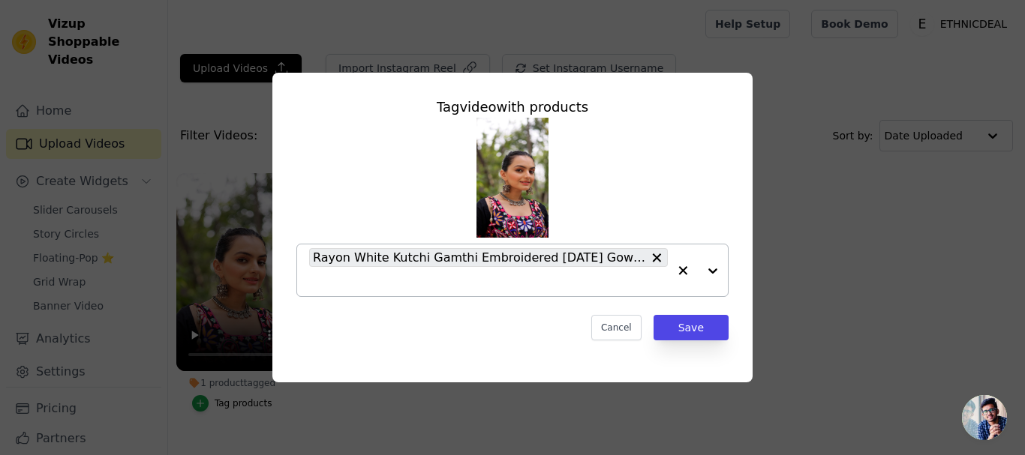
click at [550, 281] on input "1 product tagged Tag video with products Rayon White Kutchi Gamthi Embroidered …" at bounding box center [488, 282] width 359 height 14
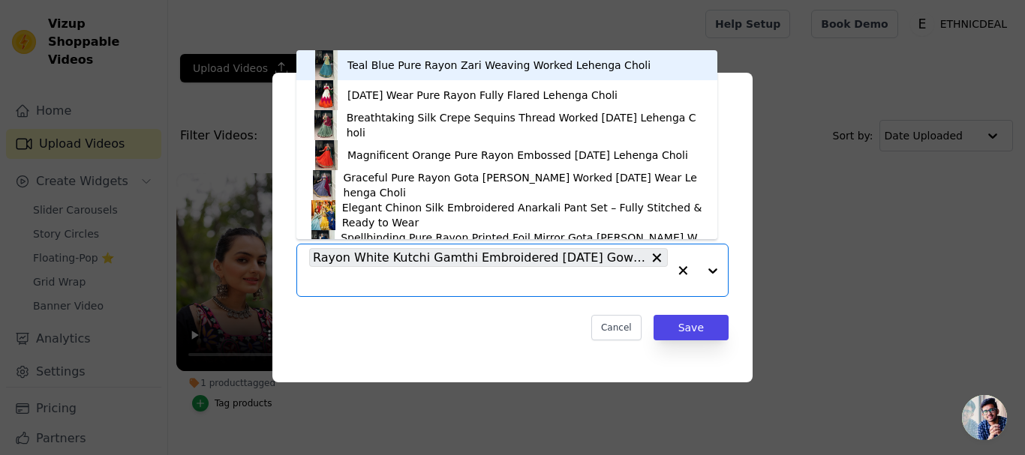
click at [549, 280] on input "1 product tagged Tag video with products Teal Blue Pure Rayon Zari Weaving Work…" at bounding box center [488, 282] width 359 height 14
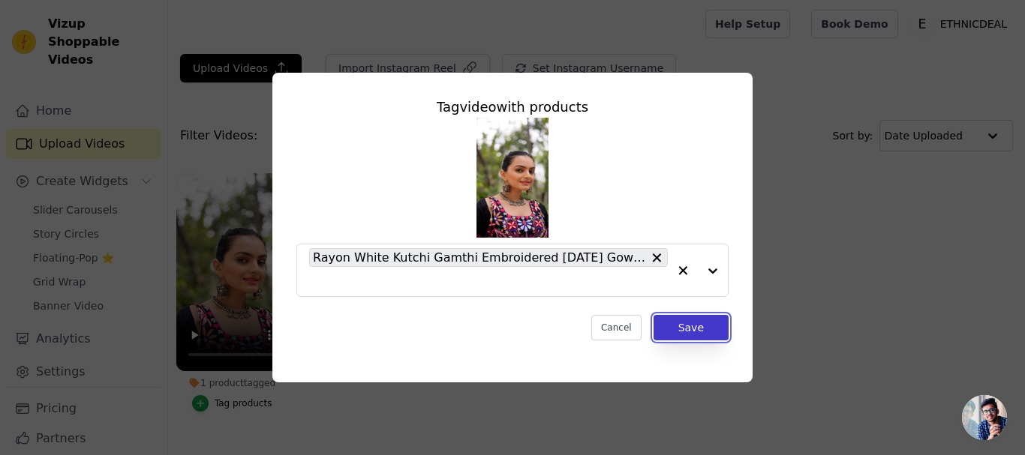
click at [684, 325] on button "Save" at bounding box center [690, 328] width 75 height 26
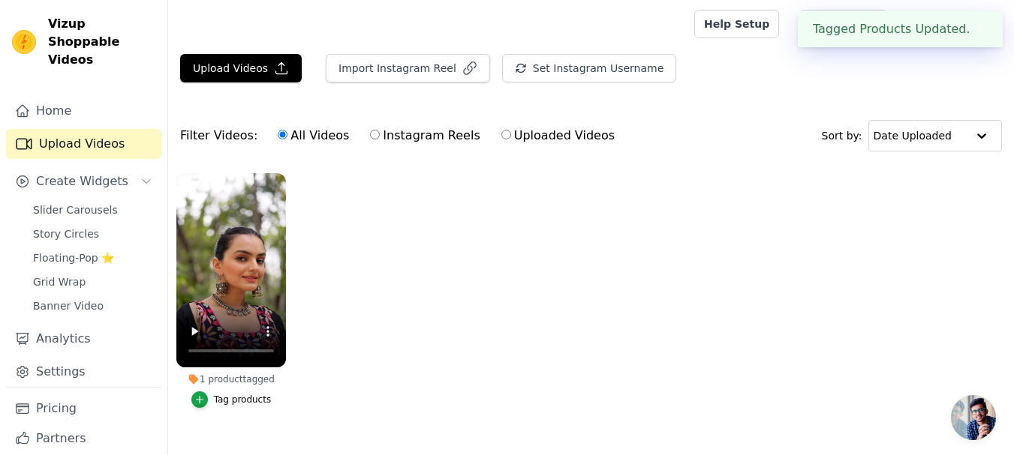
scroll to position [35, 0]
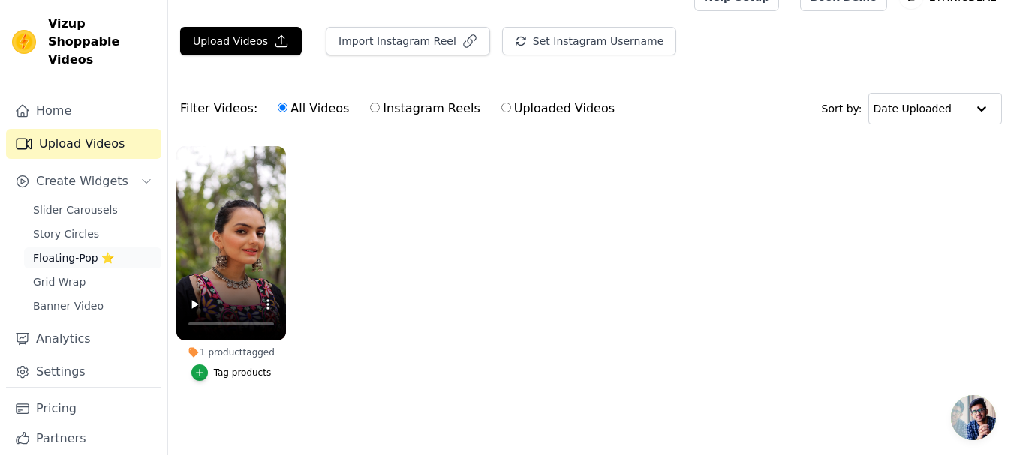
click at [74, 251] on span "Floating-Pop ⭐" at bounding box center [73, 258] width 81 height 15
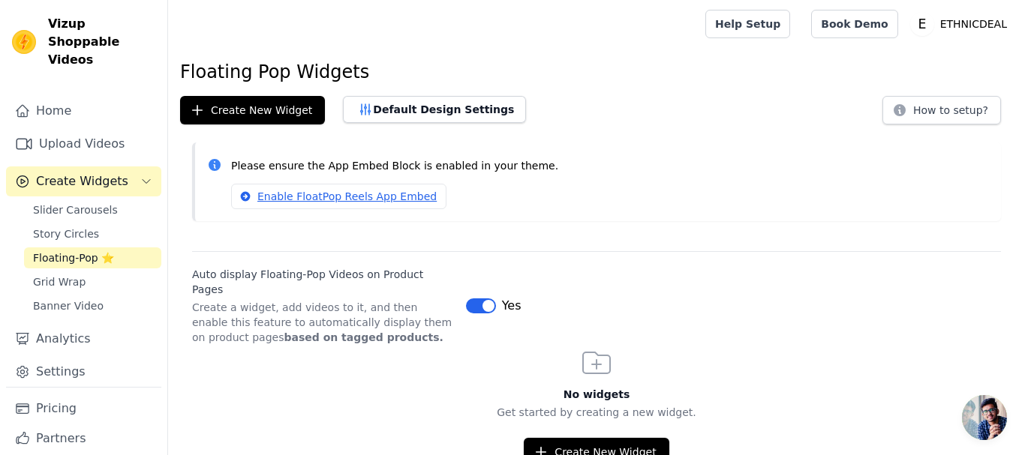
click at [100, 251] on span "Floating-Pop ⭐" at bounding box center [73, 258] width 81 height 15
click at [98, 251] on span "Floating-Pop ⭐" at bounding box center [73, 258] width 81 height 15
click at [362, 198] on link "Enable FloatPop Reels App Embed" at bounding box center [338, 197] width 215 height 26
click at [936, 112] on button "How to setup?" at bounding box center [941, 110] width 119 height 29
click at [56, 203] on span "Slider Carousels" at bounding box center [75, 210] width 85 height 15
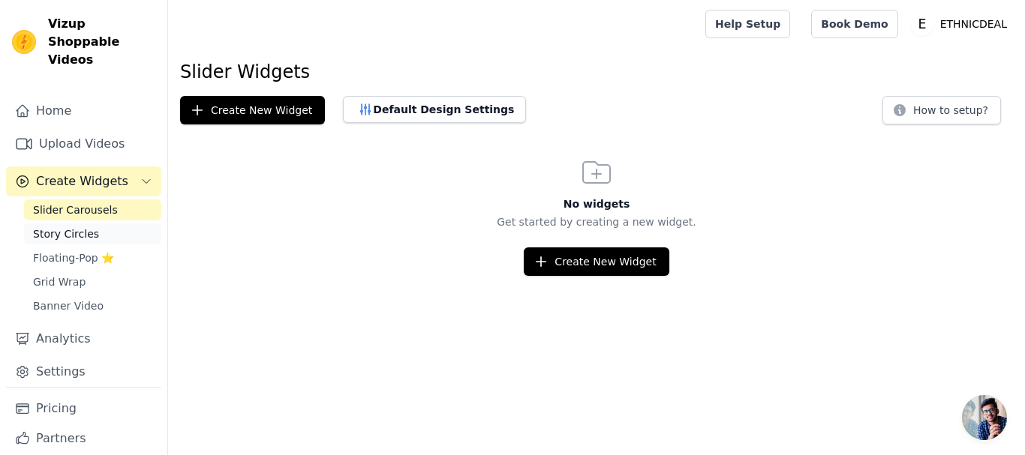
click at [72, 227] on span "Story Circles" at bounding box center [66, 234] width 66 height 15
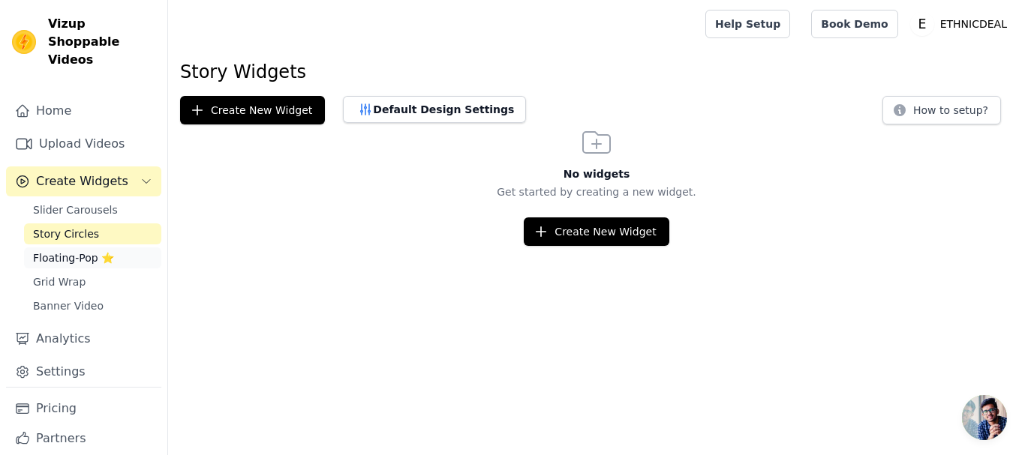
click at [71, 251] on span "Floating-Pop ⭐" at bounding box center [73, 258] width 81 height 15
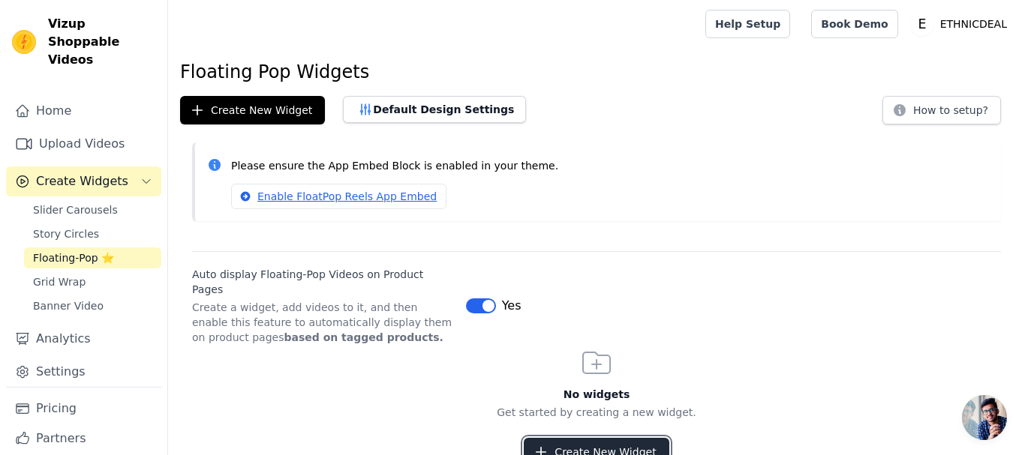
click at [602, 438] on button "Create New Widget" at bounding box center [596, 452] width 145 height 29
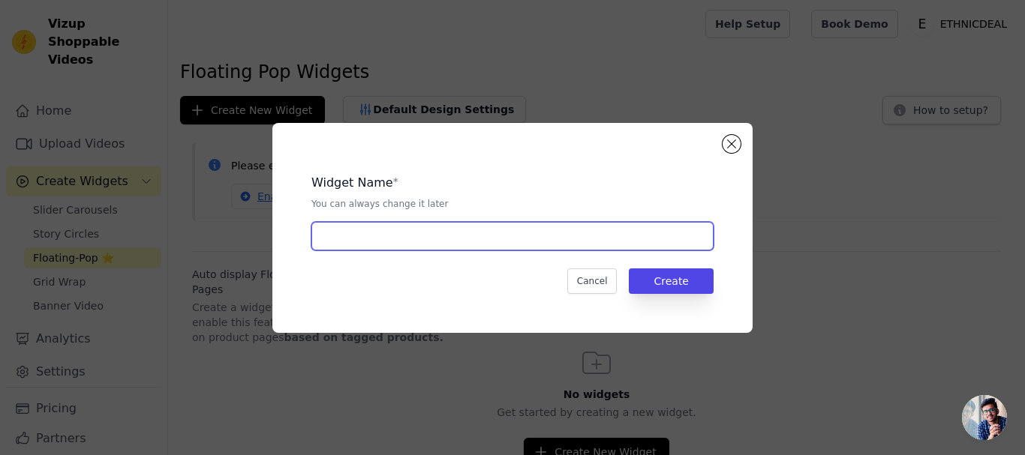
click at [392, 234] on input "text" at bounding box center [512, 236] width 402 height 29
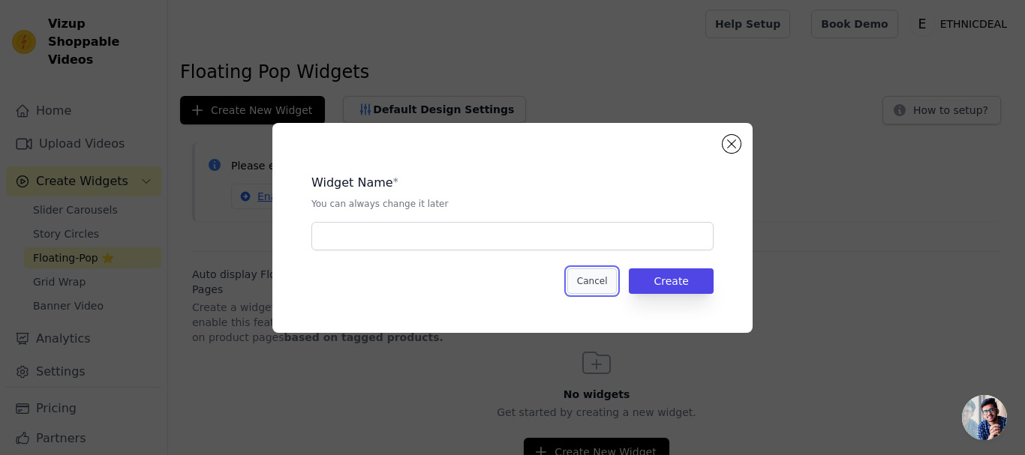
click at [596, 275] on button "Cancel" at bounding box center [592, 282] width 50 height 26
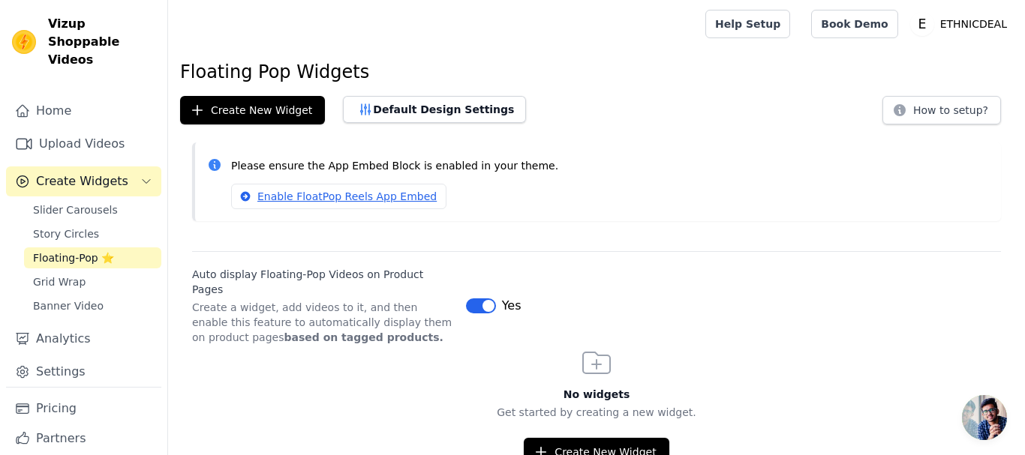
click at [284, 332] on strong "based on tagged products." at bounding box center [363, 338] width 159 height 12
drag, startPoint x: 234, startPoint y: 296, endPoint x: 313, endPoint y: 293, distance: 78.8
click at [313, 300] on p "Create a widget, add videos to it, and then enable this feature to automaticall…" at bounding box center [323, 322] width 262 height 45
drag, startPoint x: 543, startPoint y: 243, endPoint x: 524, endPoint y: 243, distance: 18.8
click at [536, 243] on div "Floating Pop Widgets Create New Widget Default Design Settings How to setup? Pl…" at bounding box center [596, 263] width 857 height 407
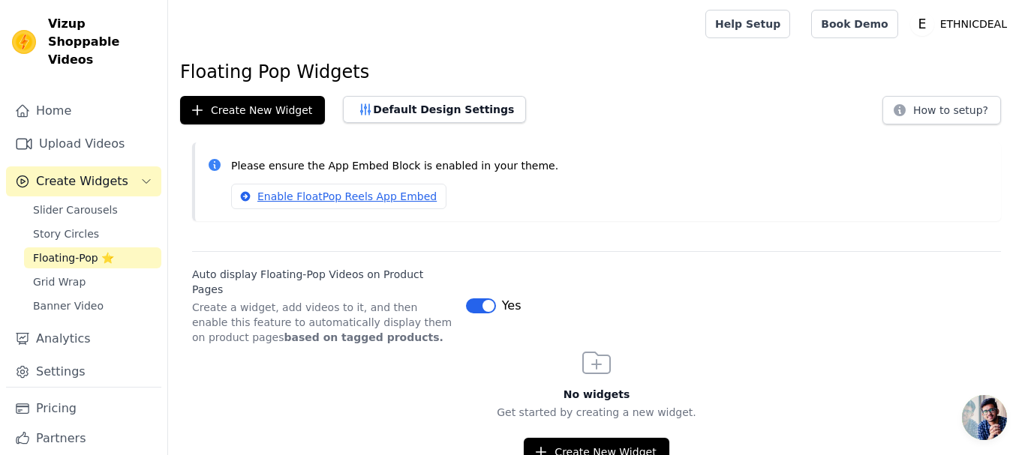
click at [337, 300] on p "Create a widget, add videos to it, and then enable this feature to automaticall…" at bounding box center [323, 322] width 262 height 45
drag, startPoint x: 195, startPoint y: 296, endPoint x: 352, endPoint y: 312, distance: 157.6
click at [436, 300] on p "Create a widget, add videos to it, and then enable this feature to automaticall…" at bounding box center [323, 322] width 262 height 45
click at [290, 332] on strong "based on tagged products." at bounding box center [363, 338] width 159 height 12
click at [258, 313] on p "Create a widget, add videos to it, and then enable this feature to automaticall…" at bounding box center [323, 322] width 262 height 45
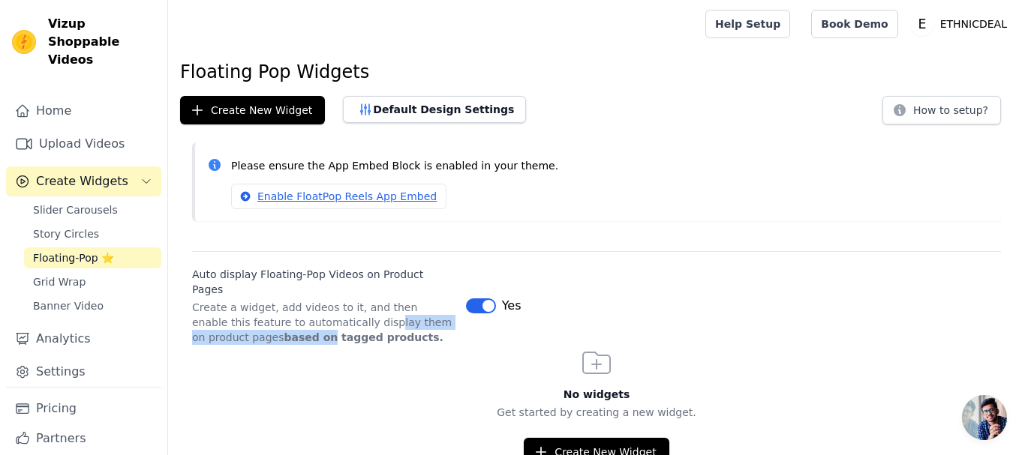
drag, startPoint x: 234, startPoint y: 321, endPoint x: 323, endPoint y: 311, distance: 89.8
click at [323, 309] on p "Create a widget, add videos to it, and then enable this feature to automaticall…" at bounding box center [323, 322] width 262 height 45
click at [323, 325] on p "Create a widget, add videos to it, and then enable this feature to automaticall…" at bounding box center [323, 322] width 262 height 45
